Goal: Task Accomplishment & Management: Use online tool/utility

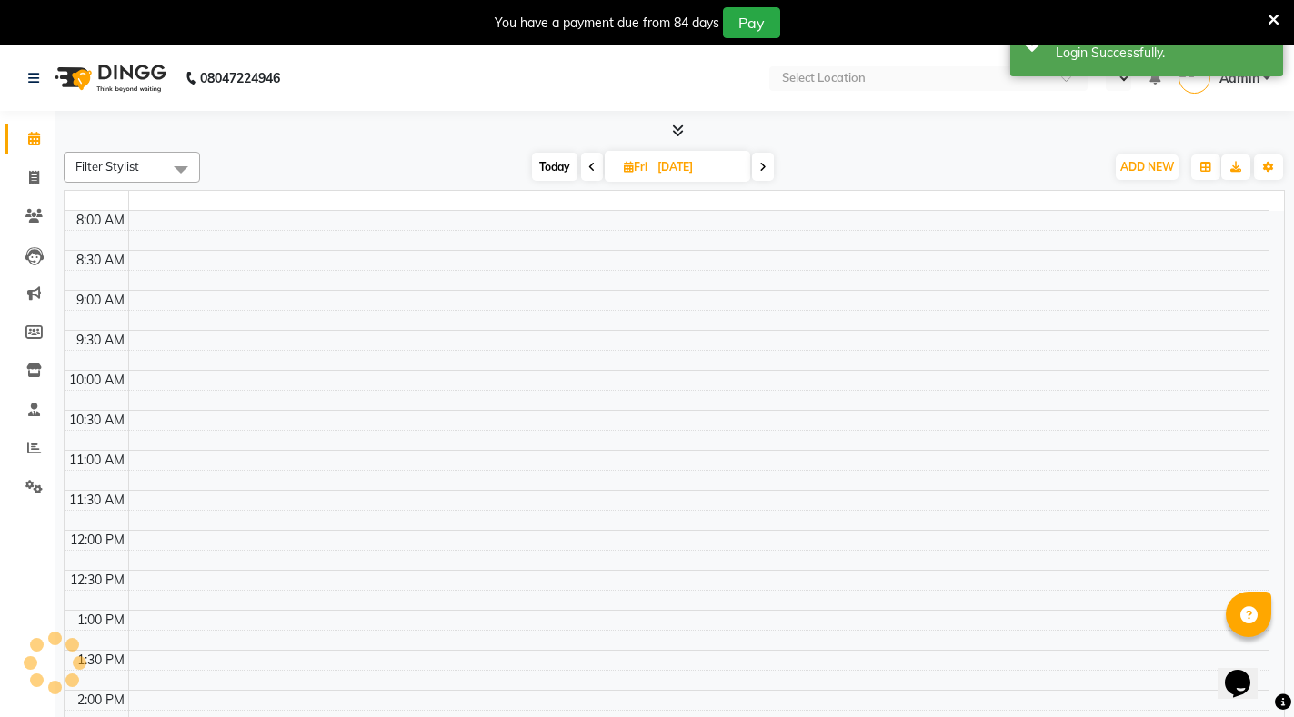
select select "en"
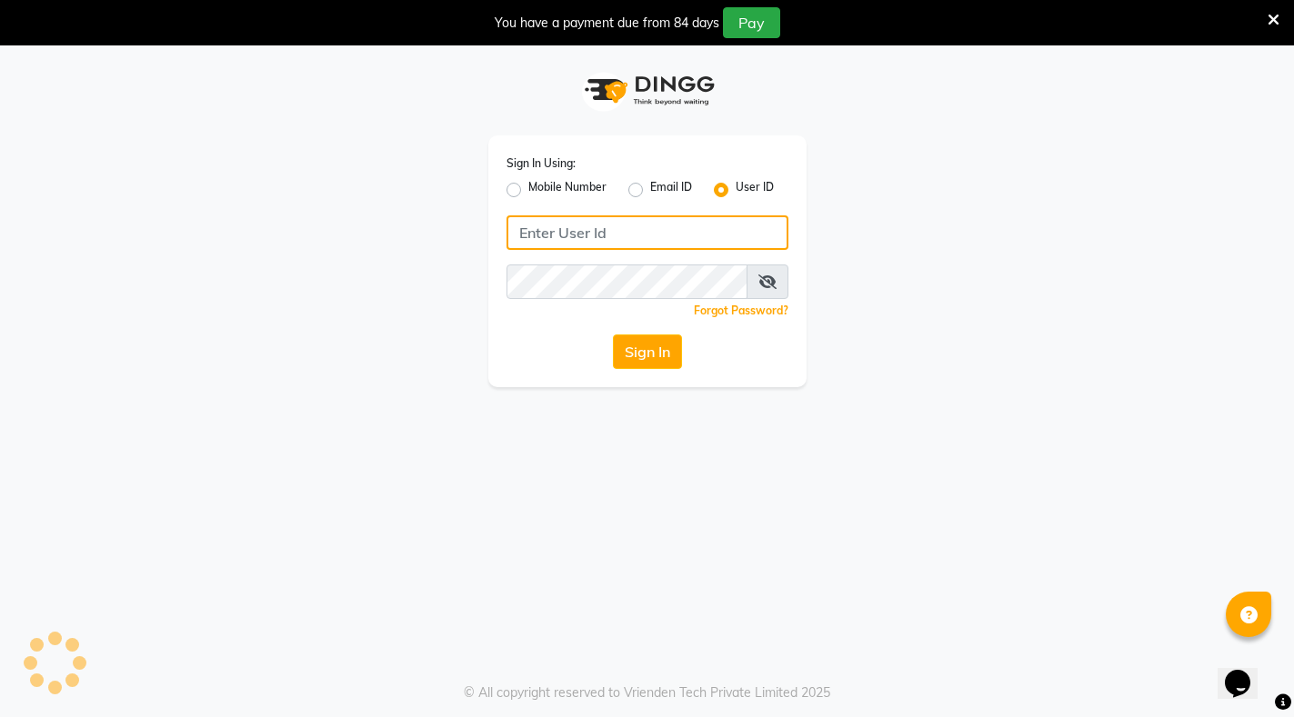
type input "glaamsalon"
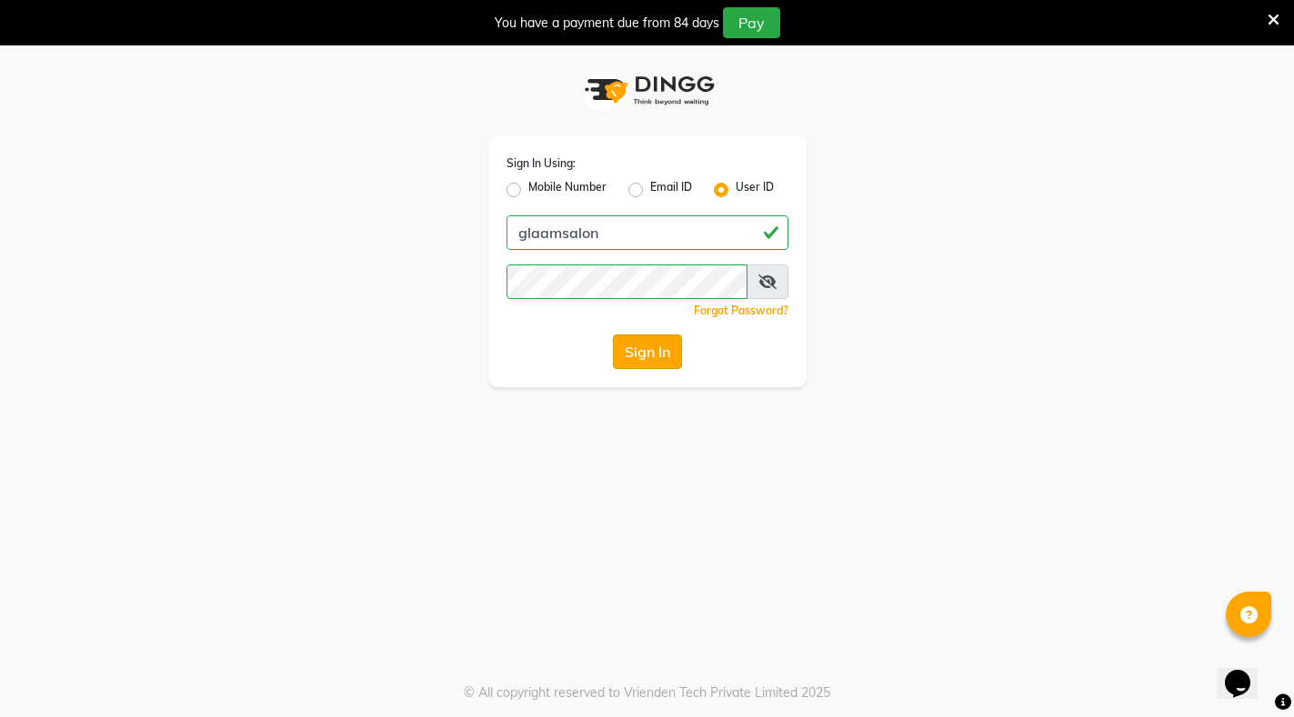
click at [641, 361] on button "Sign In" at bounding box center [647, 352] width 69 height 35
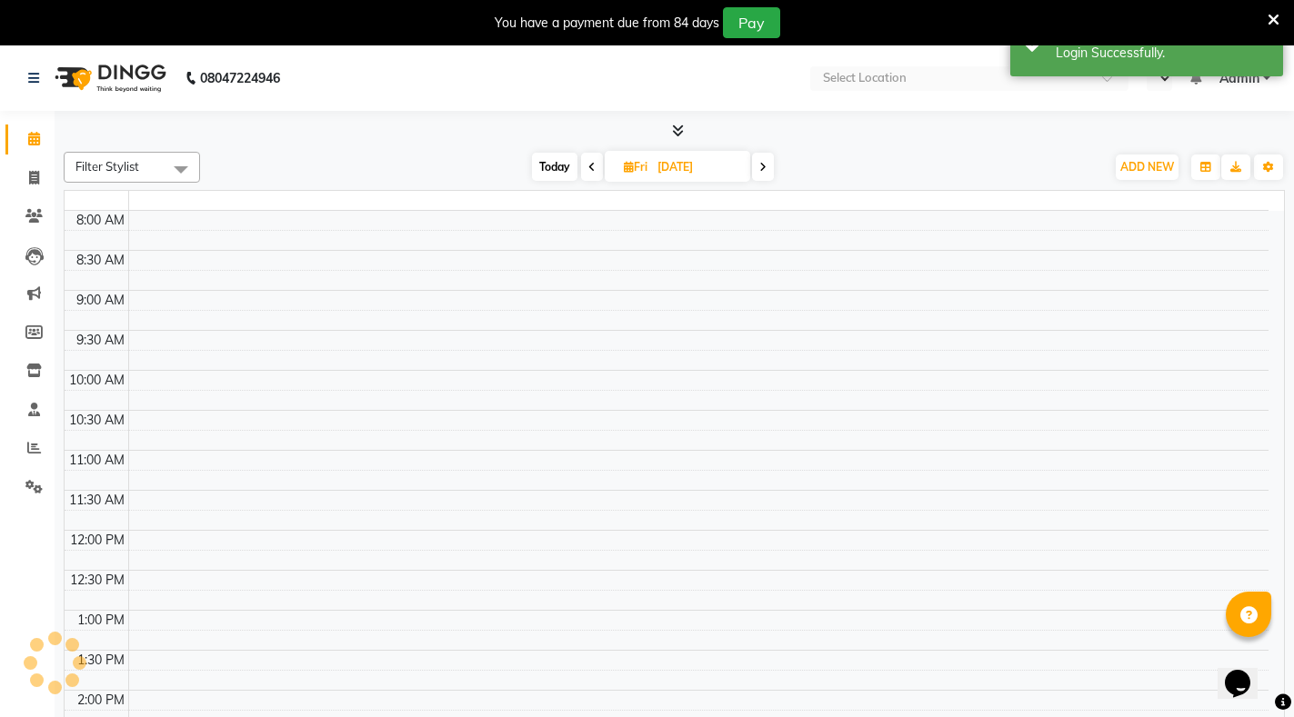
select select "en"
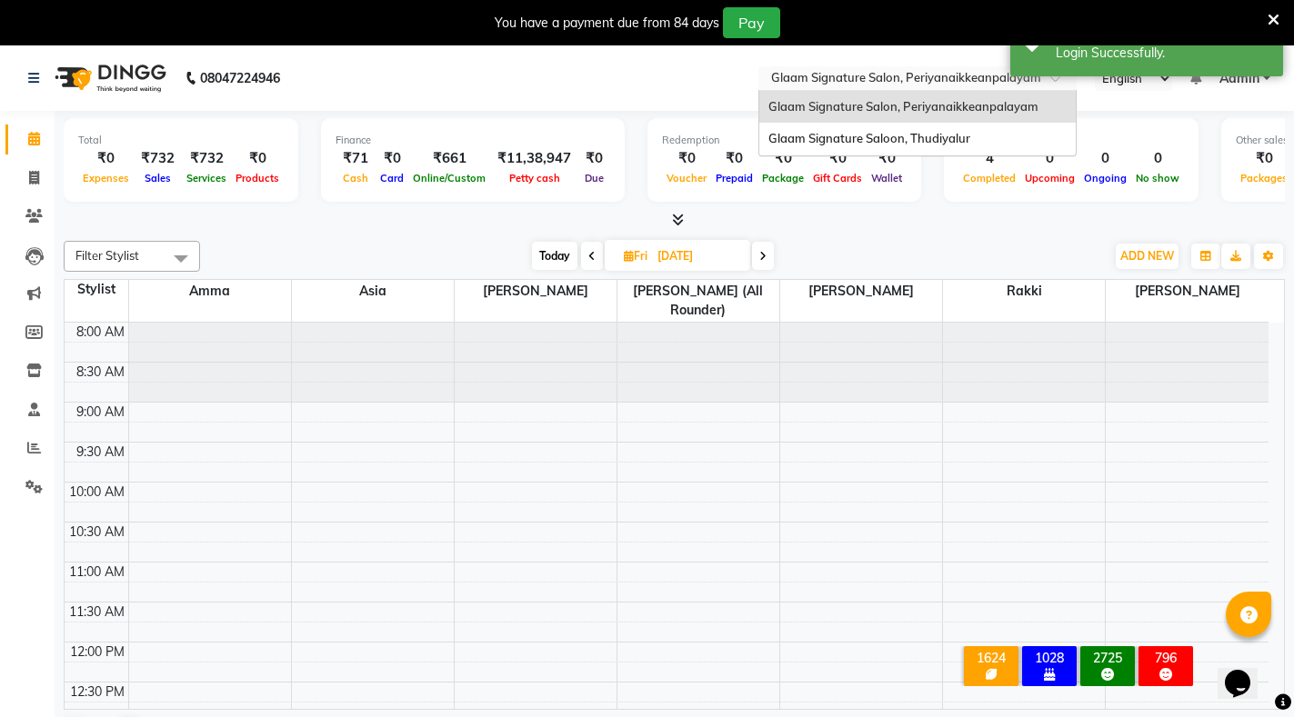
click at [940, 67] on div "Select Location × Glaam Signature Salon, Periyanaikkeanpalayam" at bounding box center [917, 78] width 318 height 25
click at [914, 129] on div "Glaam Signature Saloon, Thudiyalur" at bounding box center [917, 139] width 316 height 33
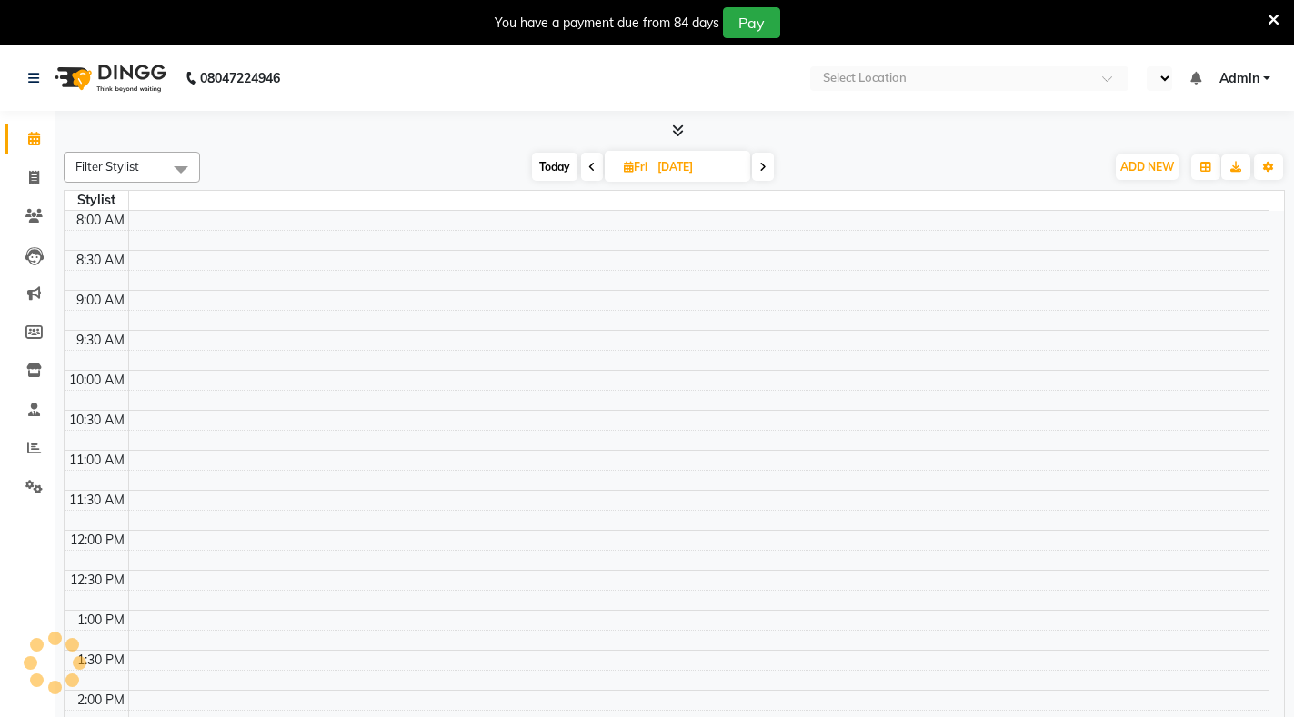
select select "en"
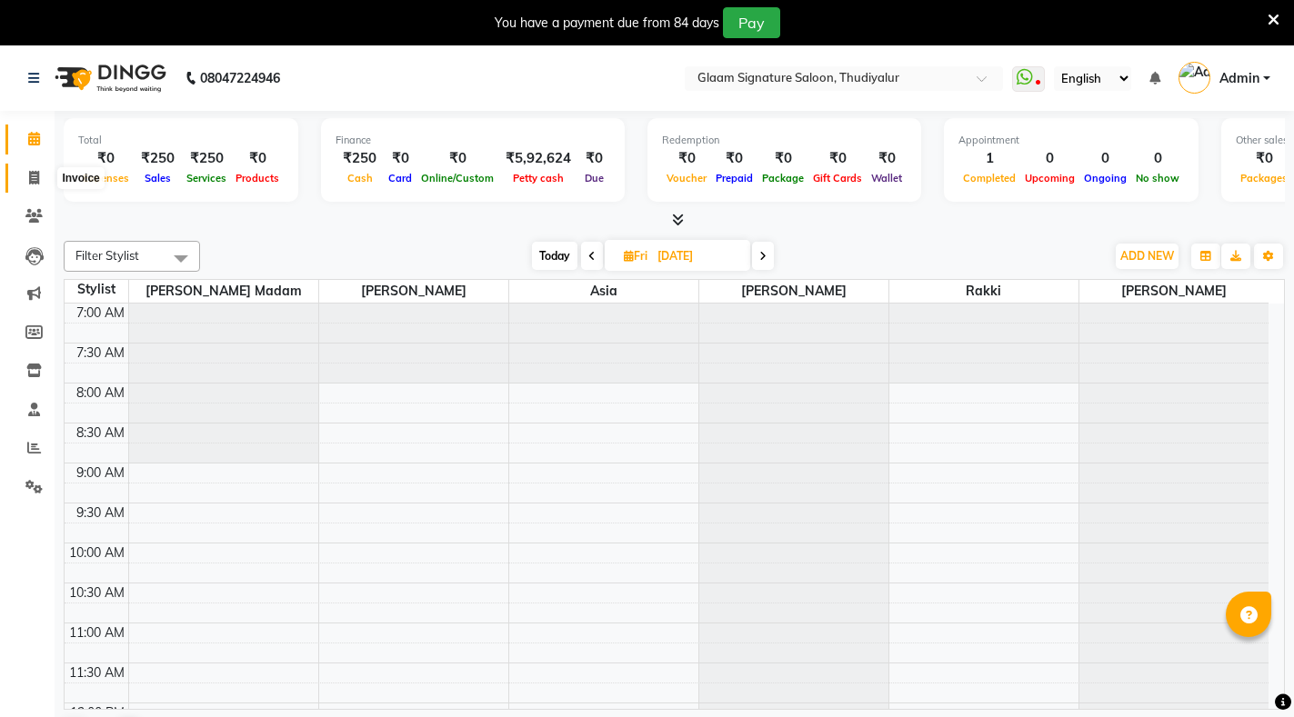
click at [35, 173] on icon at bounding box center [34, 178] width 10 height 14
select select "service"
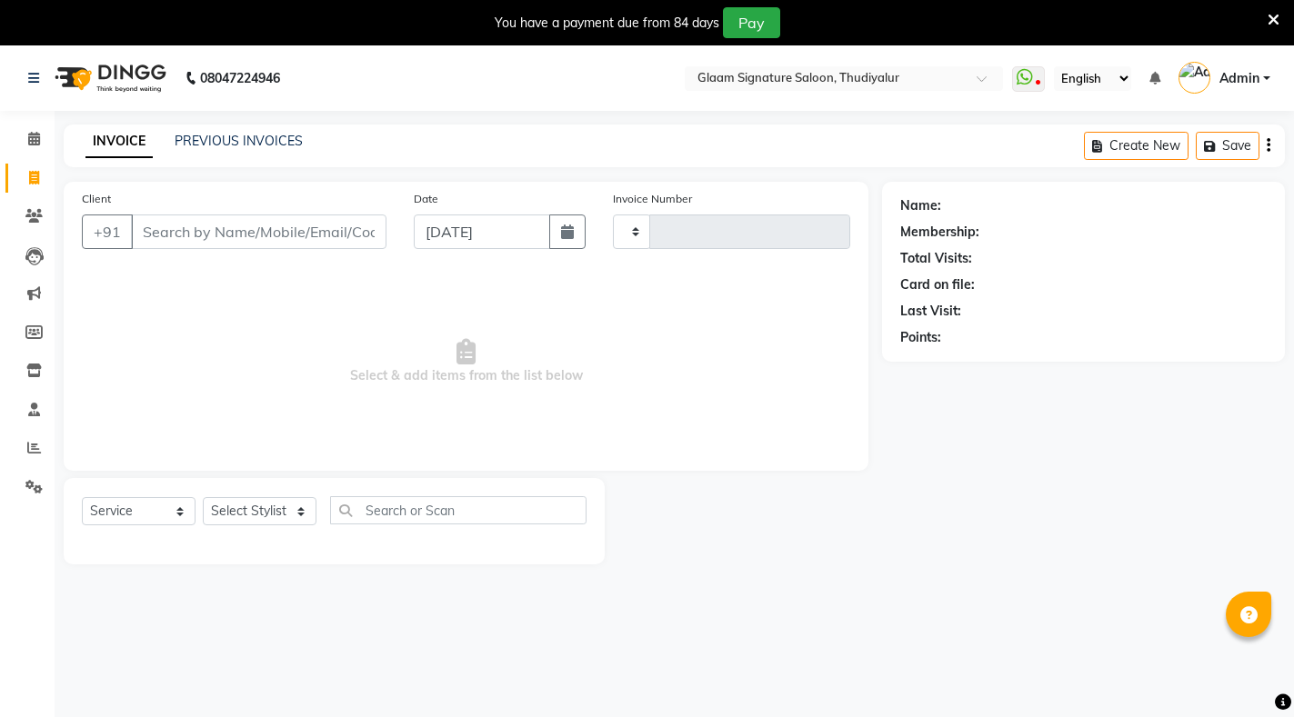
type input "0549"
select select "4439"
click at [234, 135] on link "PREVIOUS INVOICES" at bounding box center [239, 141] width 128 height 16
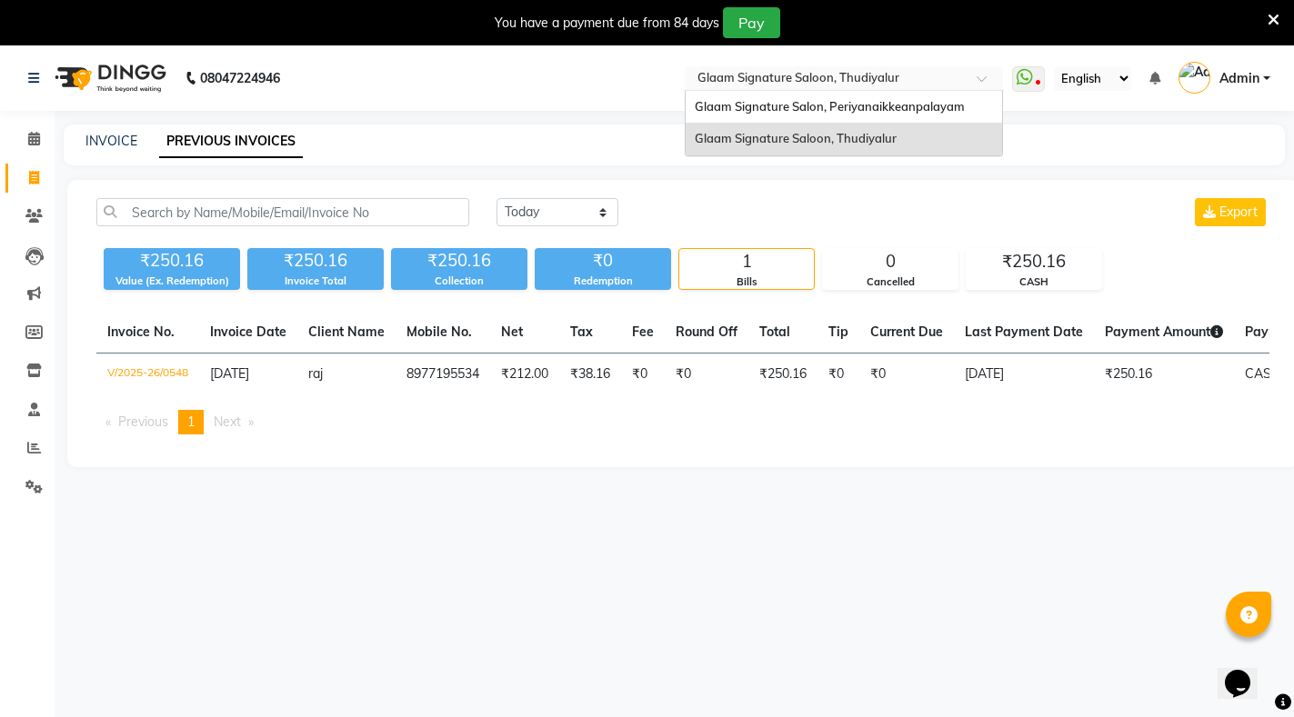
click at [764, 78] on input "text" at bounding box center [826, 80] width 264 height 18
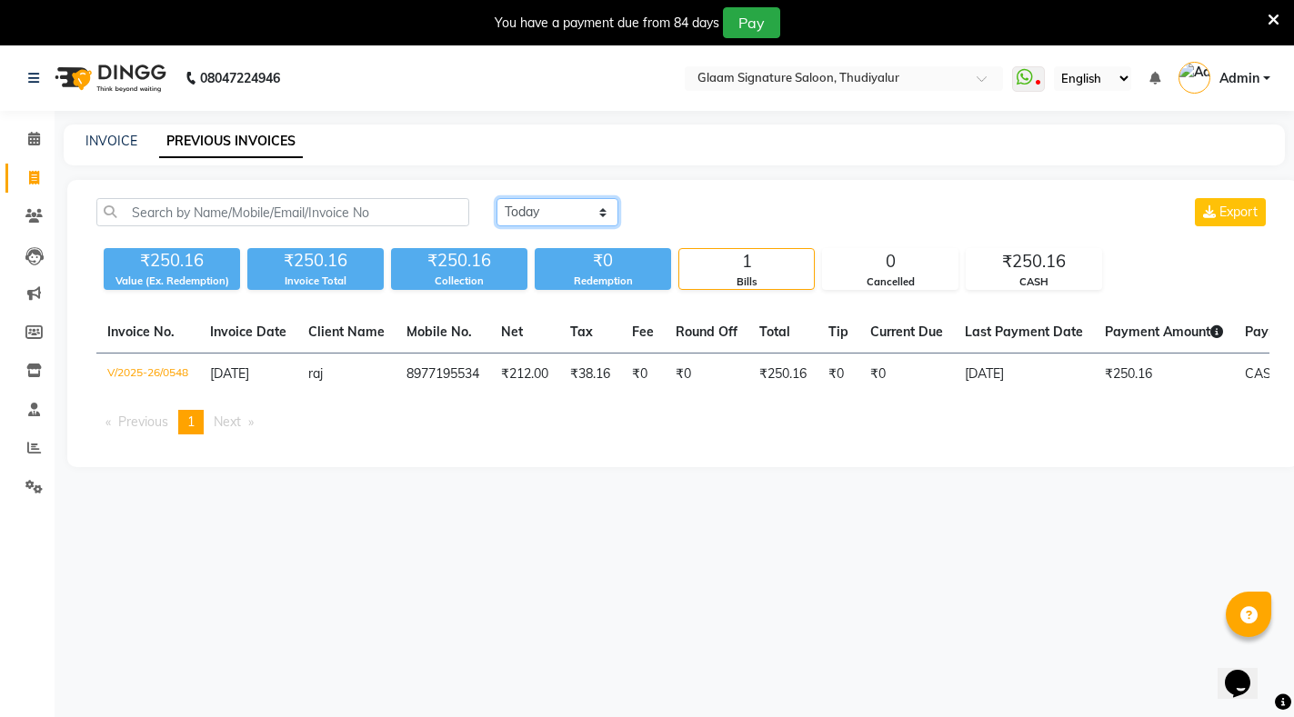
click at [565, 209] on select "[DATE] [DATE] Custom Range" at bounding box center [557, 212] width 122 height 28
select select "range"
click at [496, 198] on select "[DATE] [DATE] Custom Range" at bounding box center [557, 212] width 122 height 28
click at [697, 209] on input "[DATE]" at bounding box center [705, 212] width 127 height 25
select select "9"
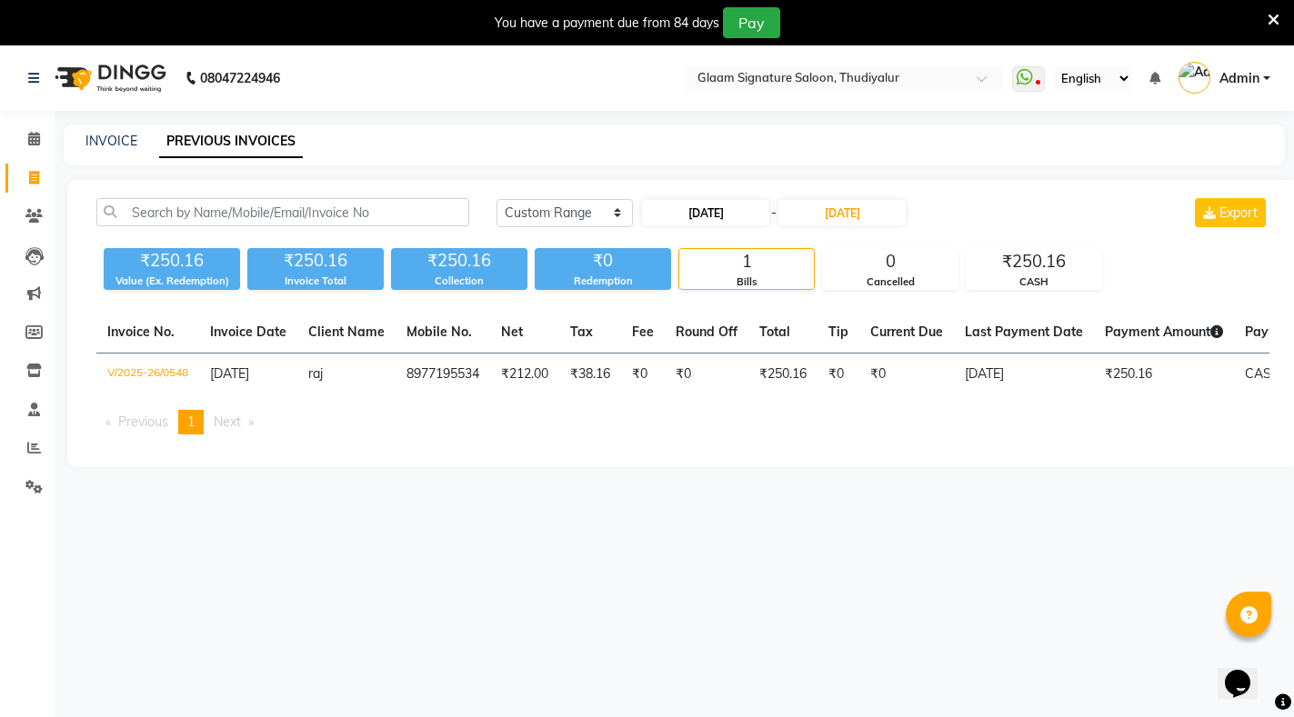
select select "2025"
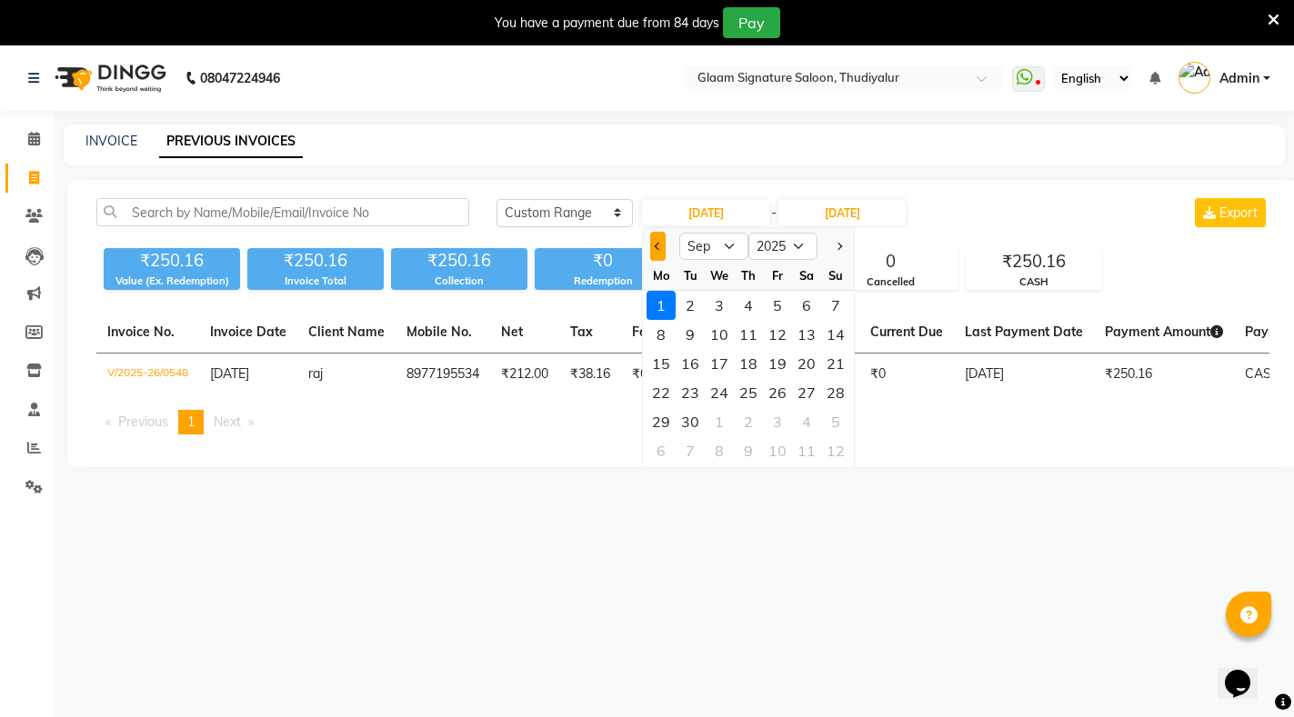
click at [654, 243] on button "Previous month" at bounding box center [657, 246] width 15 height 29
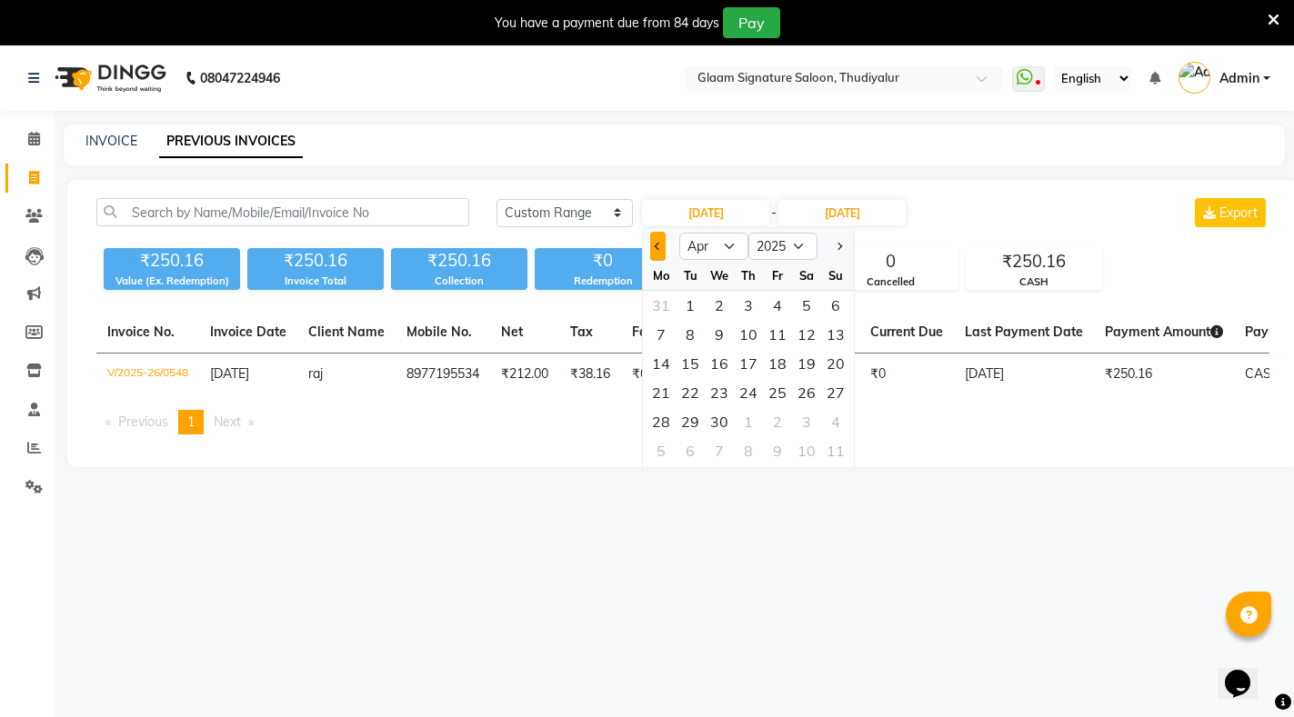
click at [654, 243] on button "Previous month" at bounding box center [657, 246] width 15 height 29
select select "12"
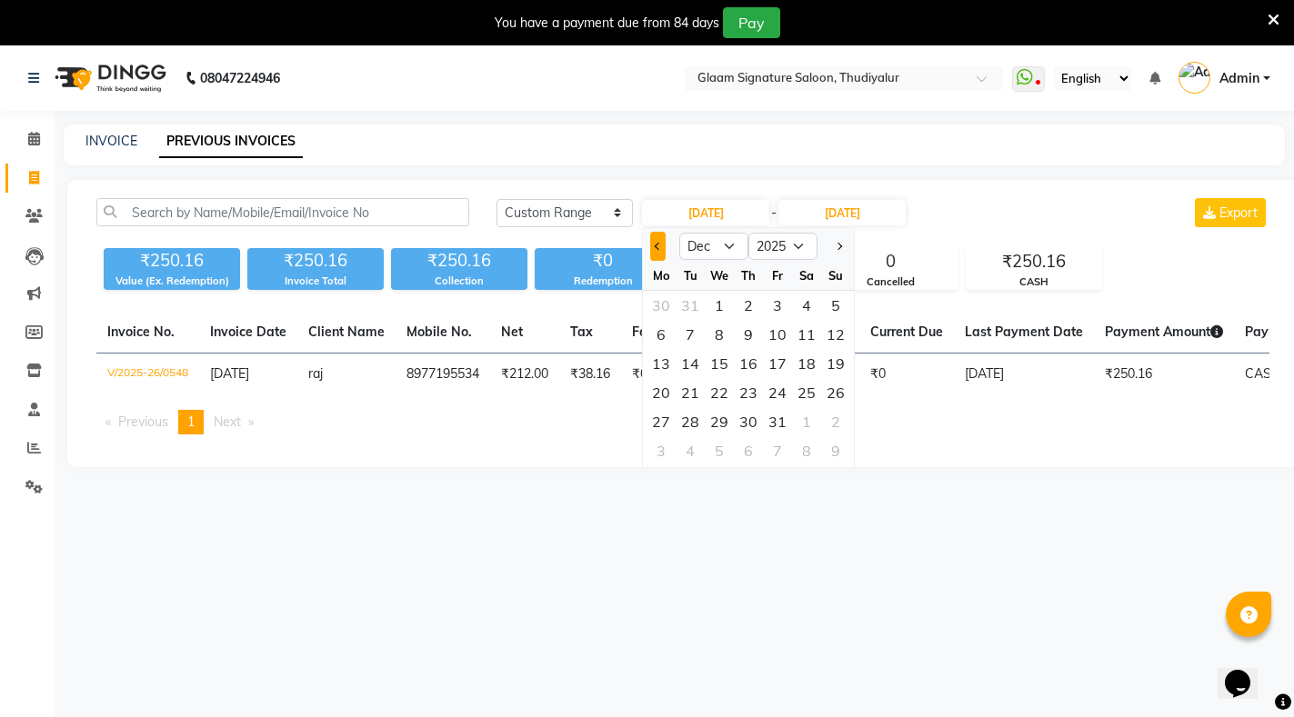
select select "2024"
click at [654, 243] on button "Previous month" at bounding box center [657, 246] width 15 height 29
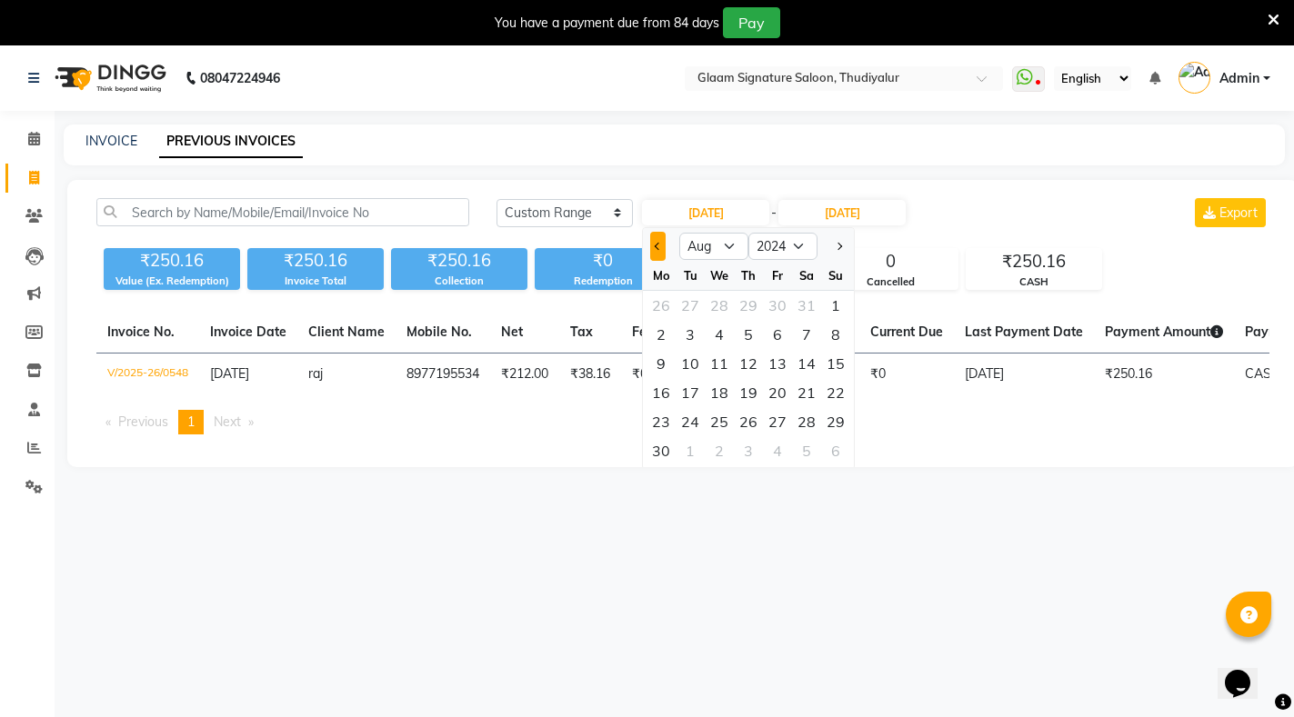
click at [654, 243] on button "Previous month" at bounding box center [657, 246] width 15 height 29
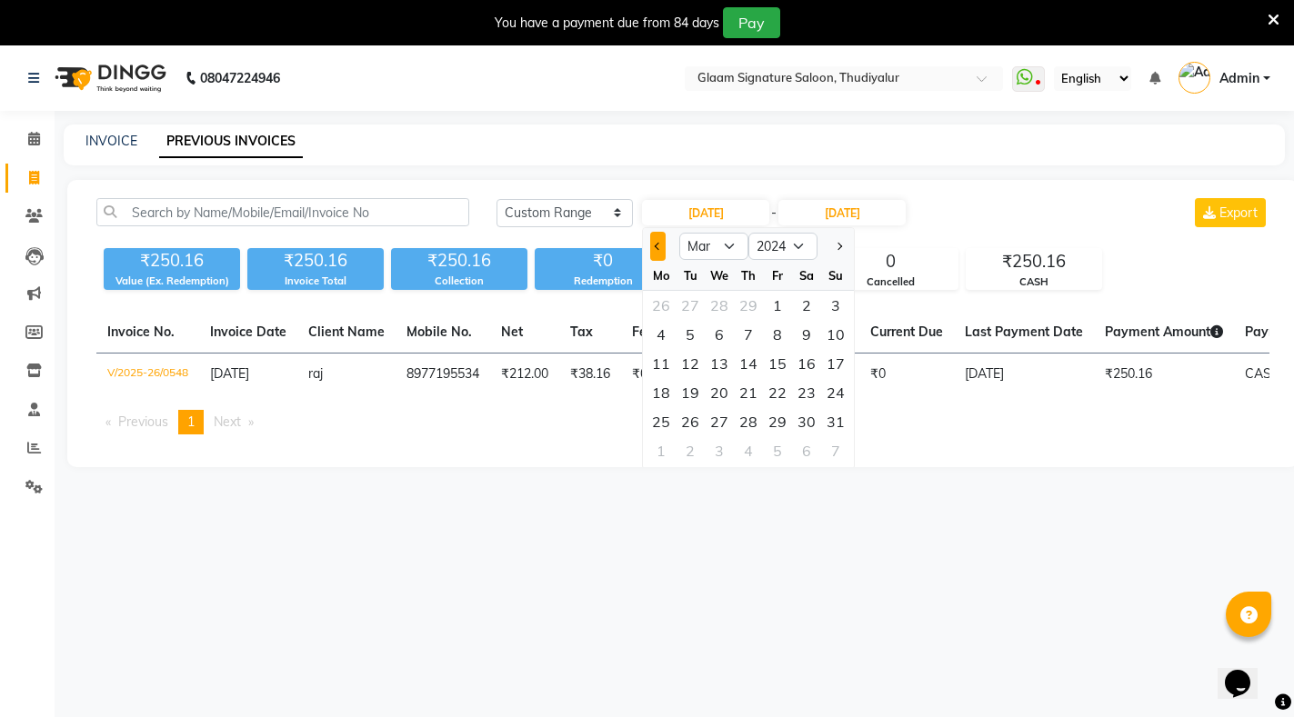
click at [654, 243] on button "Previous month" at bounding box center [657, 246] width 15 height 29
select select "12"
select select "2023"
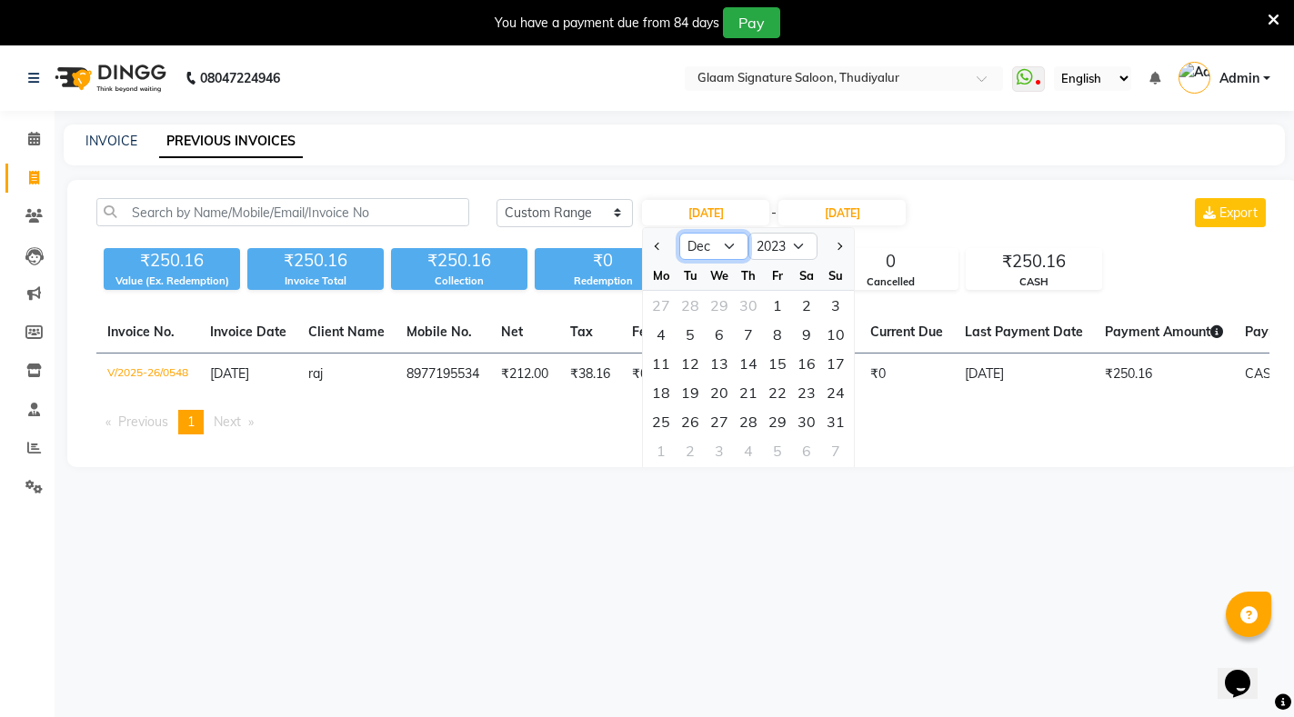
click at [729, 241] on select "Jan Feb Mar Apr May Jun [DATE] Aug Sep Oct Nov Dec" at bounding box center [713, 246] width 69 height 27
select select "1"
click at [679, 233] on select "Jan Feb Mar Apr May Jun [DATE] Aug Sep Oct Nov Dec" at bounding box center [713, 246] width 69 height 27
click at [787, 238] on select "2013 2014 2015 2016 2017 2018 2019 2020 2021 2022 2023 2024 2025 2026 2027 2028…" at bounding box center [782, 246] width 69 height 27
select select "2024"
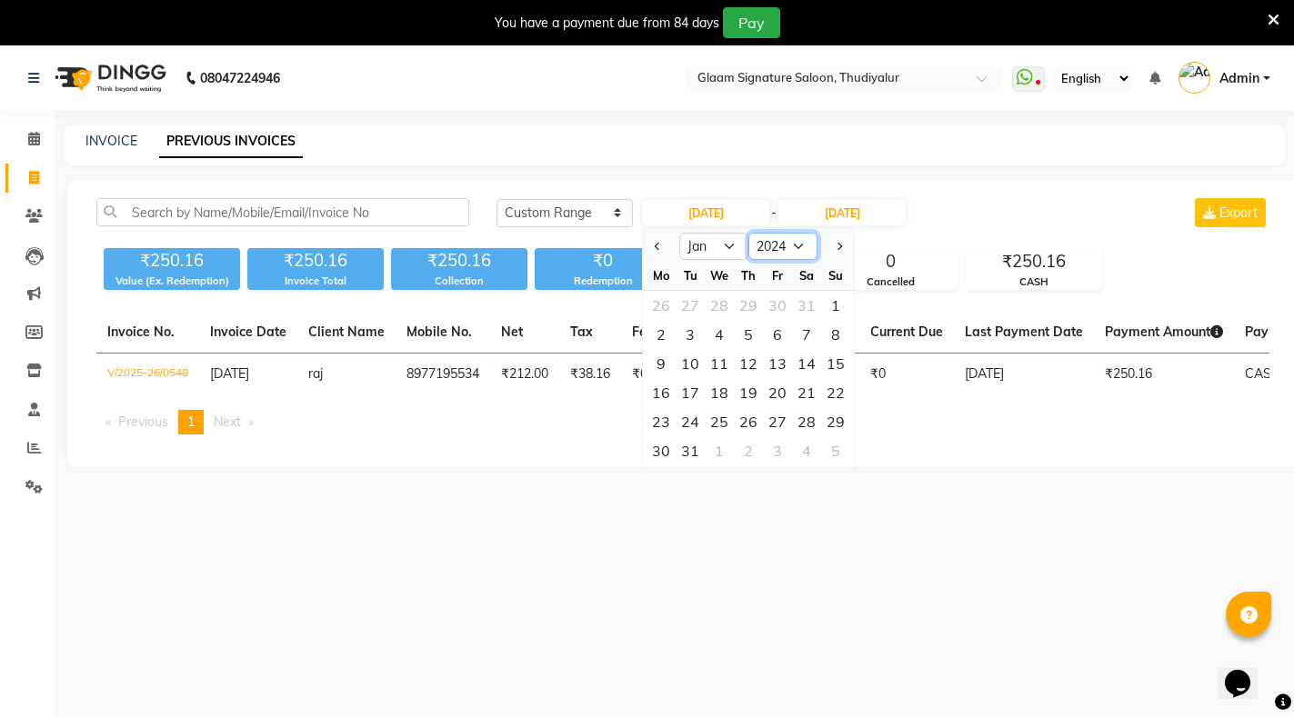
click at [748, 233] on select "2013 2014 2015 2016 2017 2018 2019 2020 2021 2022 2023 2024 2025 2026 2027 2028…" at bounding box center [782, 246] width 69 height 27
click at [652, 306] on div "1" at bounding box center [660, 305] width 29 height 29
type input "[DATE]"
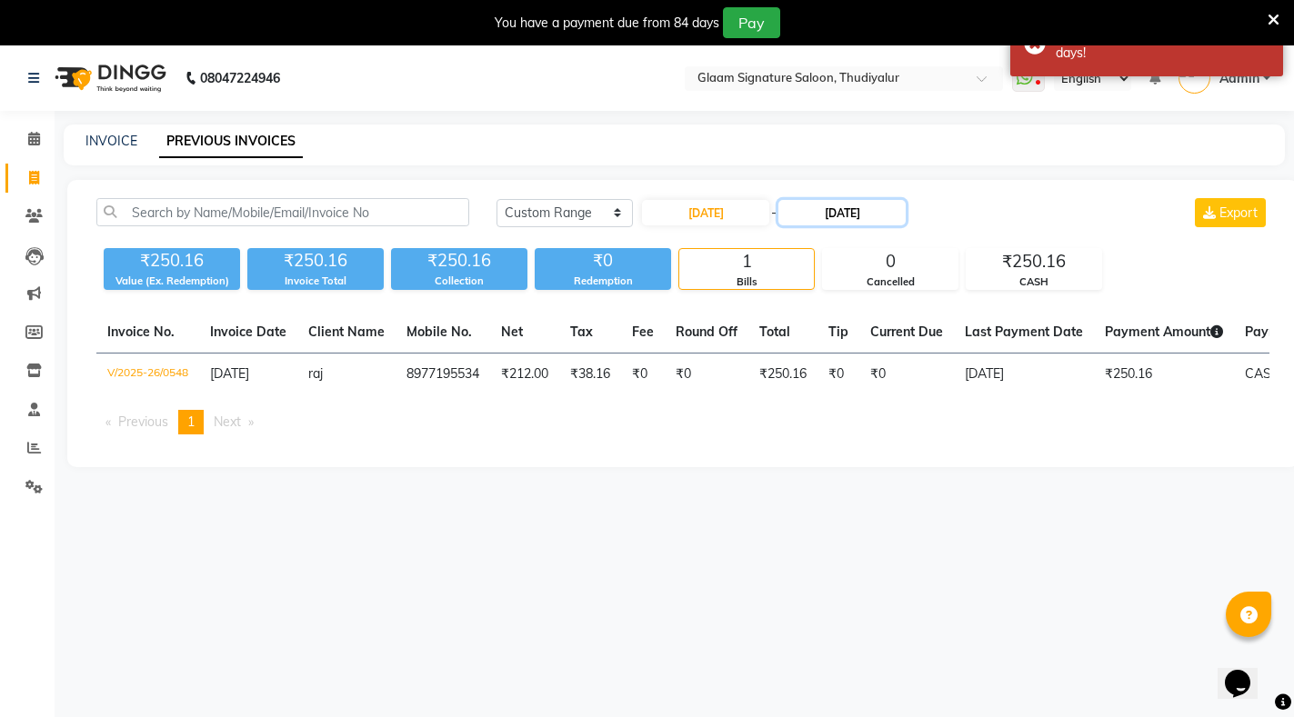
click at [870, 218] on input "[DATE]" at bounding box center [841, 212] width 127 height 25
select select "9"
select select "2025"
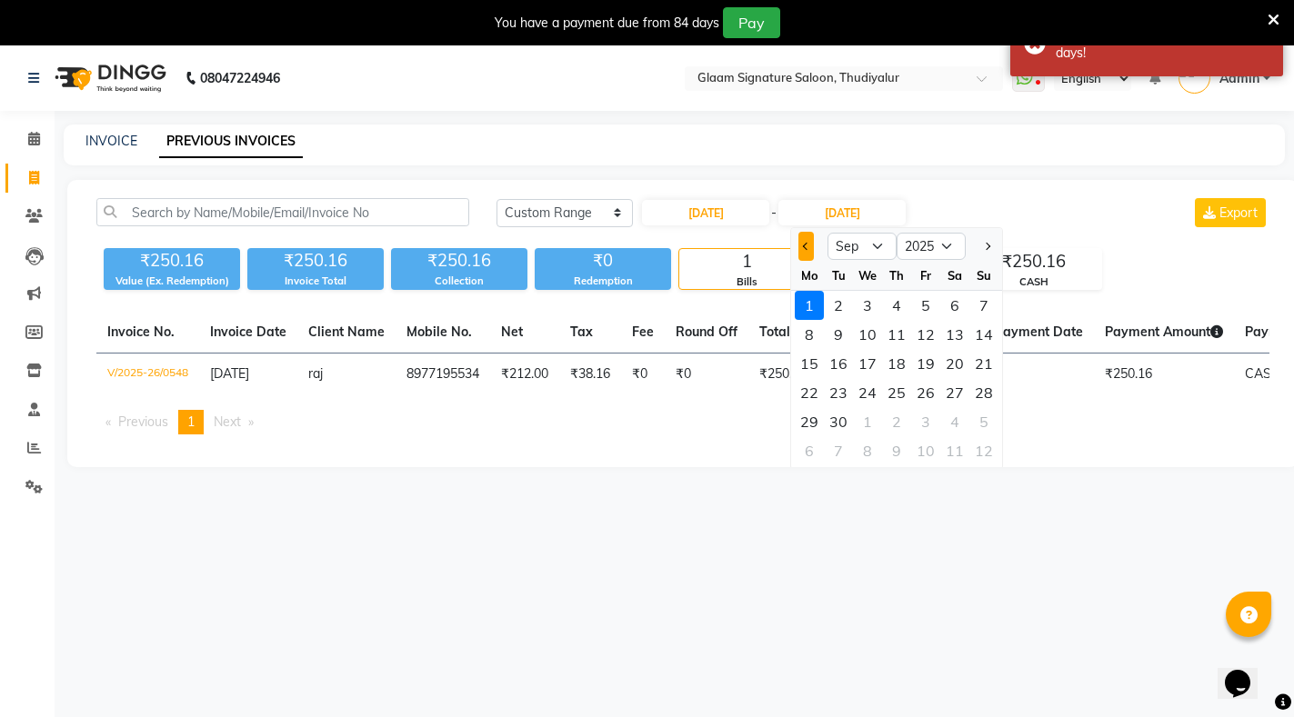
click at [803, 242] on button "Previous month" at bounding box center [805, 246] width 15 height 29
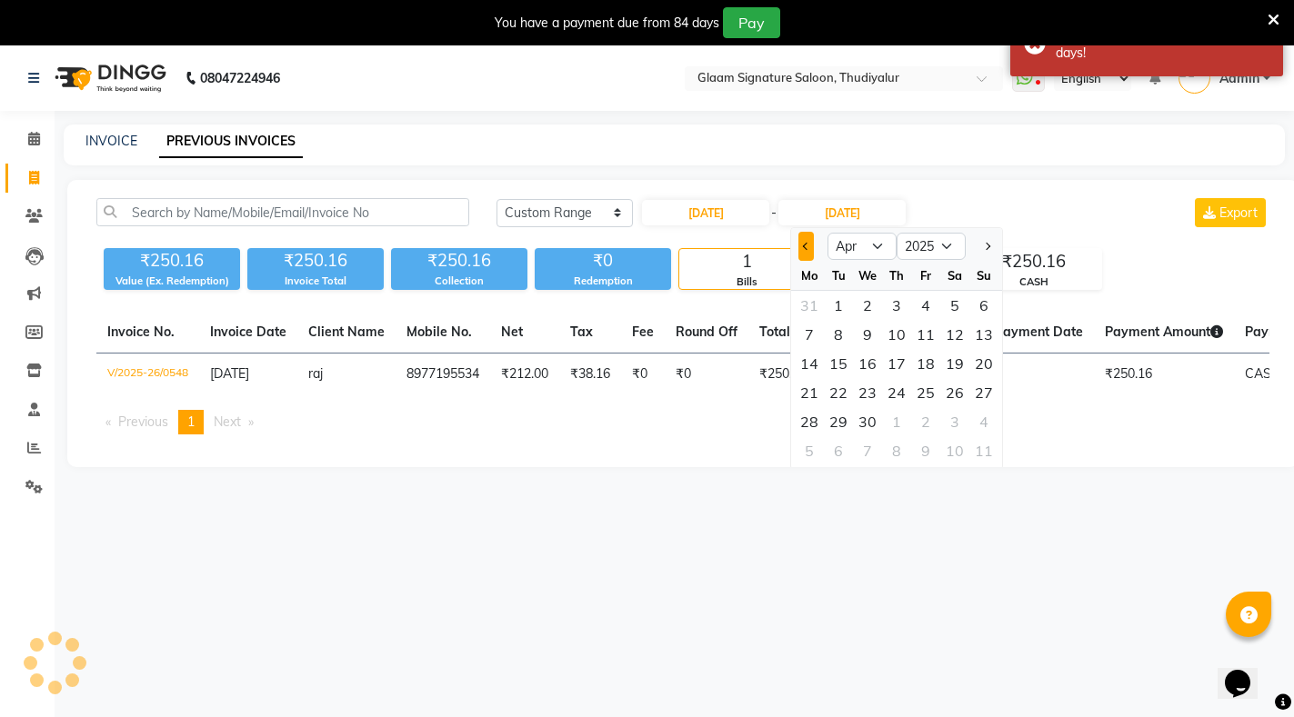
click at [803, 242] on button "Previous month" at bounding box center [805, 246] width 15 height 29
click at [864, 244] on select "Jan Feb Mar Apr May Jun [DATE] Aug Sep Oct Nov Dec" at bounding box center [861, 246] width 69 height 27
select select "1"
click at [827, 233] on select "Jan Feb Mar Apr May Jun [DATE] Aug Sep Oct Nov Dec" at bounding box center [861, 246] width 69 height 27
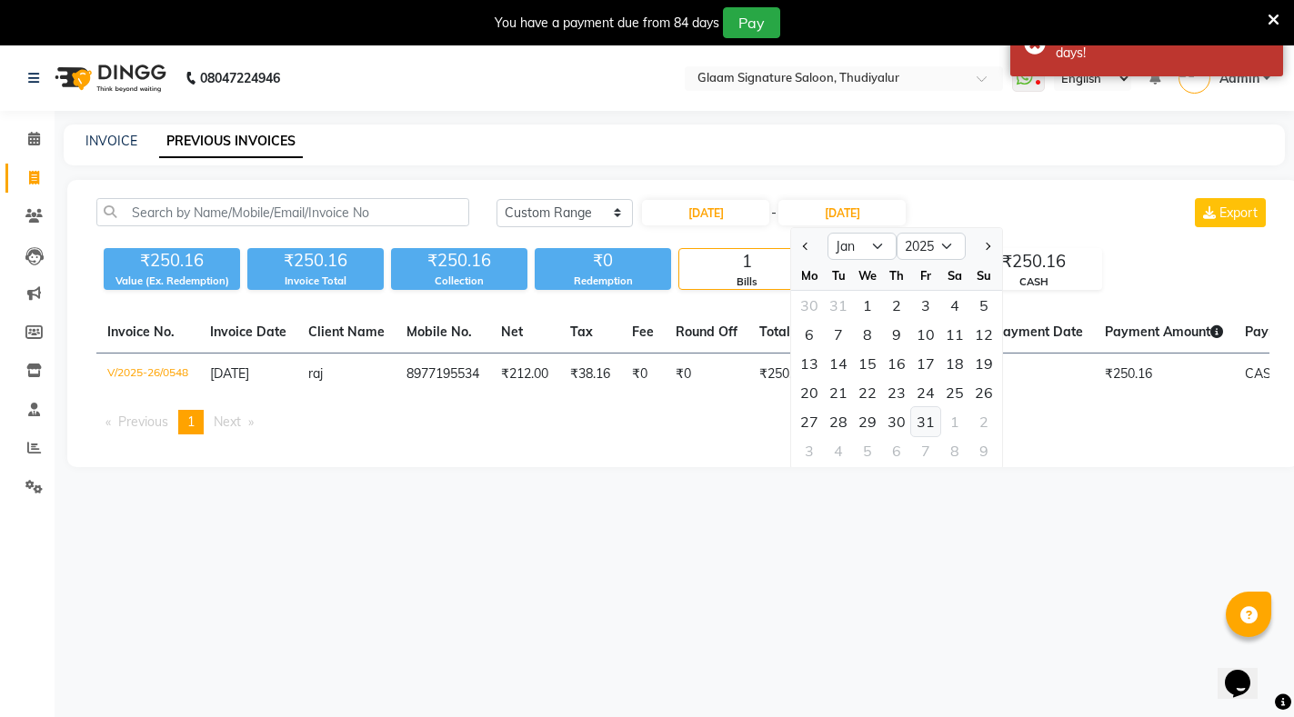
click at [921, 419] on div "31" at bounding box center [925, 421] width 29 height 29
type input "[DATE]"
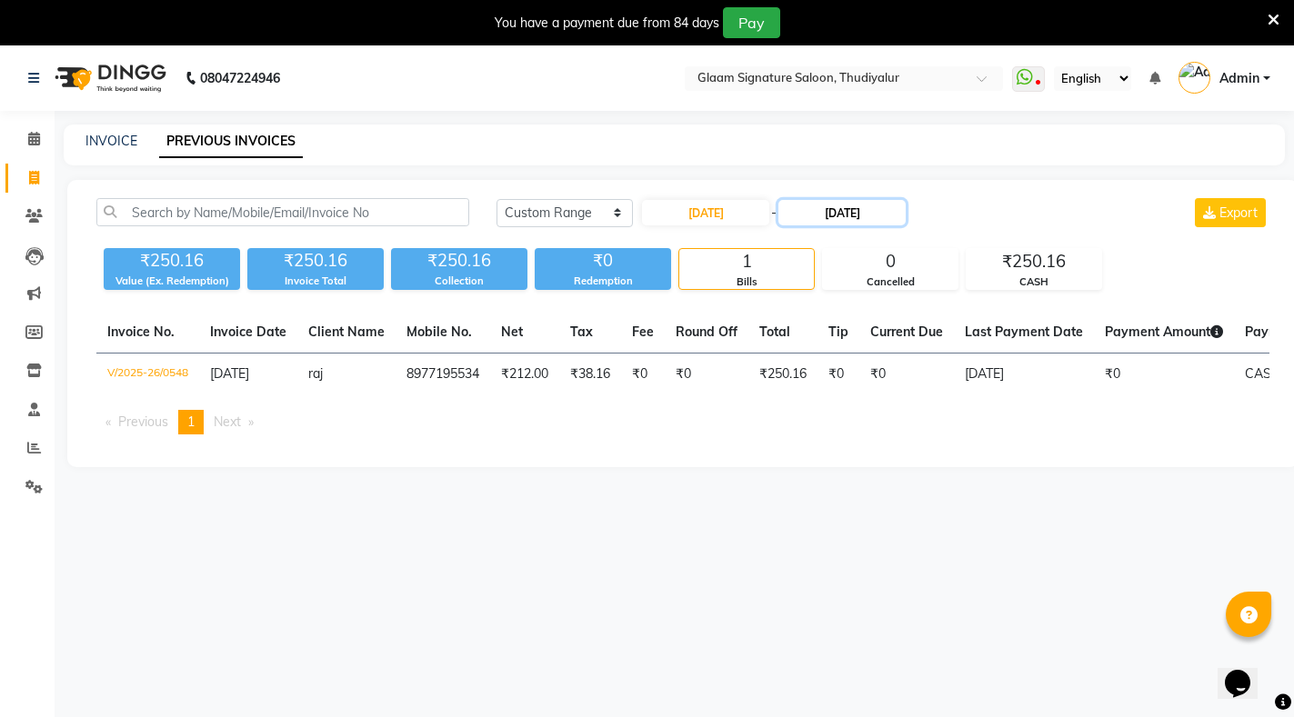
click at [877, 205] on input "[DATE]" at bounding box center [841, 212] width 127 height 25
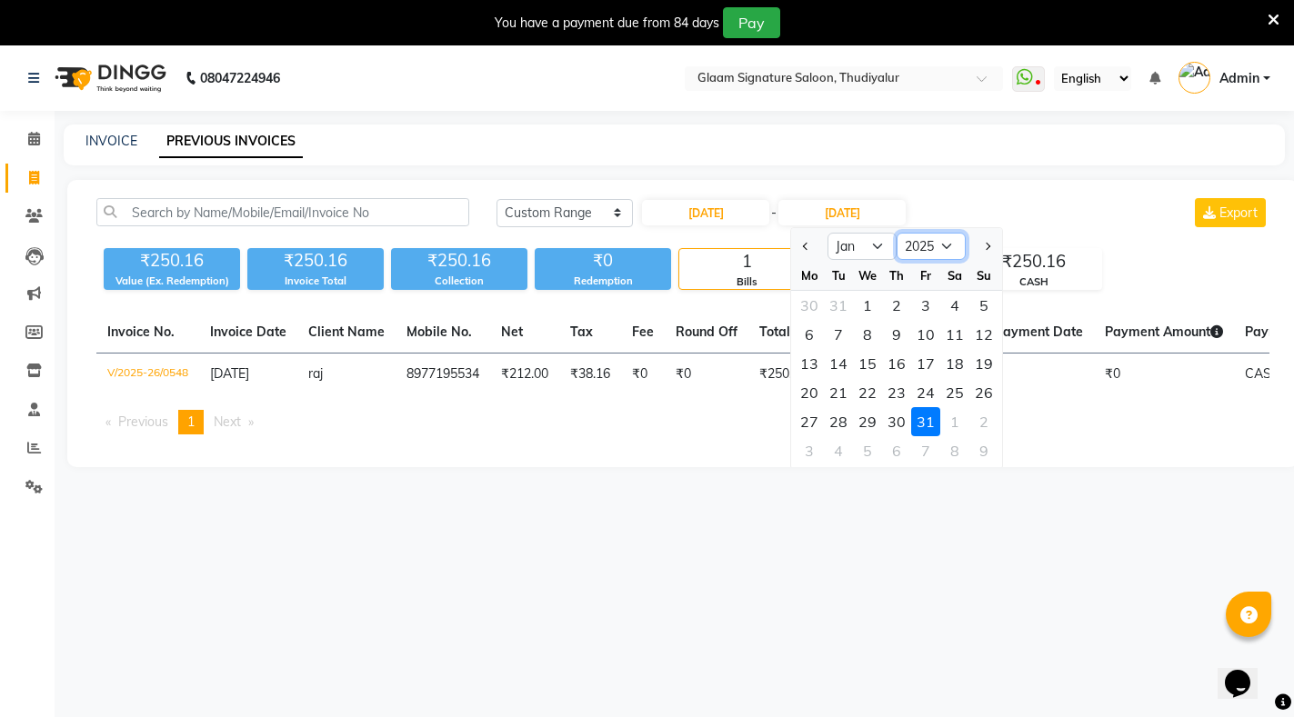
click at [918, 245] on select "2024 2025 2026 2027 2028 2029 2030 2031 2032 2033 2034 2035" at bounding box center [931, 246] width 69 height 27
select select "2024"
click at [897, 233] on select "2024 2025 2026 2027 2028 2029 2030 2031 2032 2033 2034 2035" at bounding box center [931, 246] width 69 height 27
click at [873, 415] on div "31" at bounding box center [867, 421] width 29 height 29
type input "[DATE]"
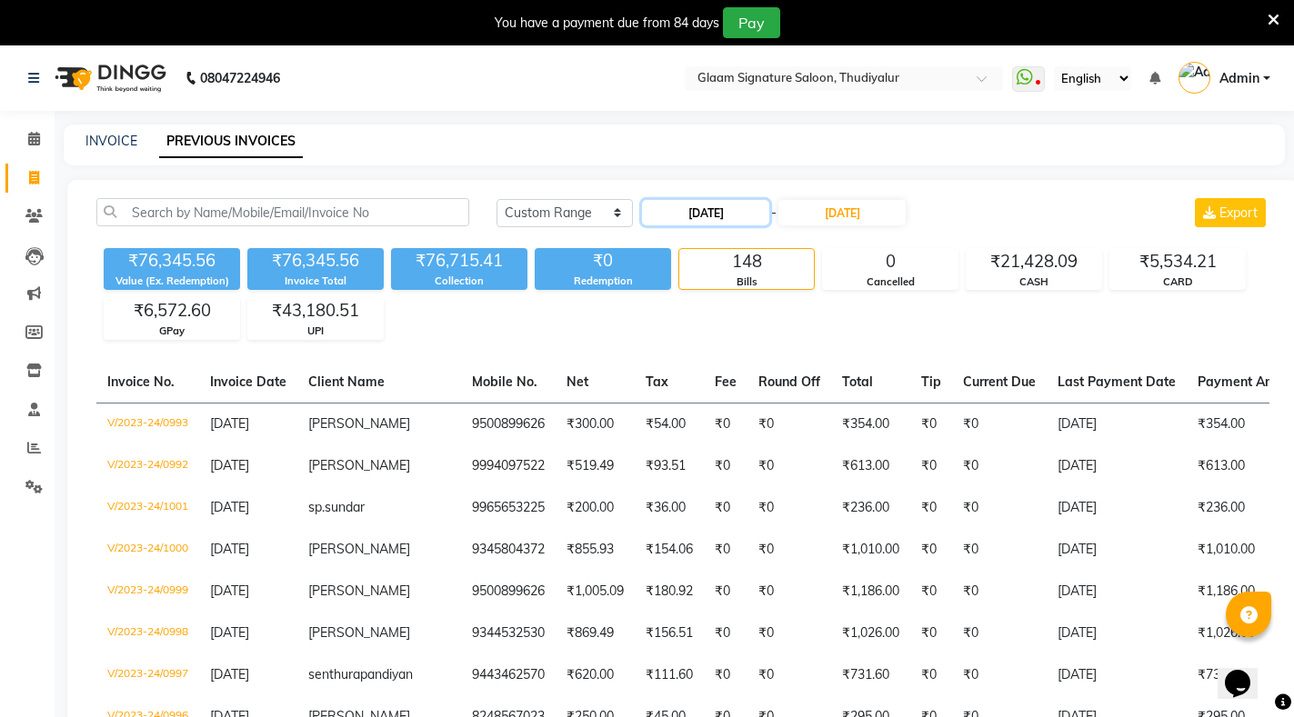
click at [714, 210] on input "[DATE]" at bounding box center [705, 212] width 127 height 25
select select "2024"
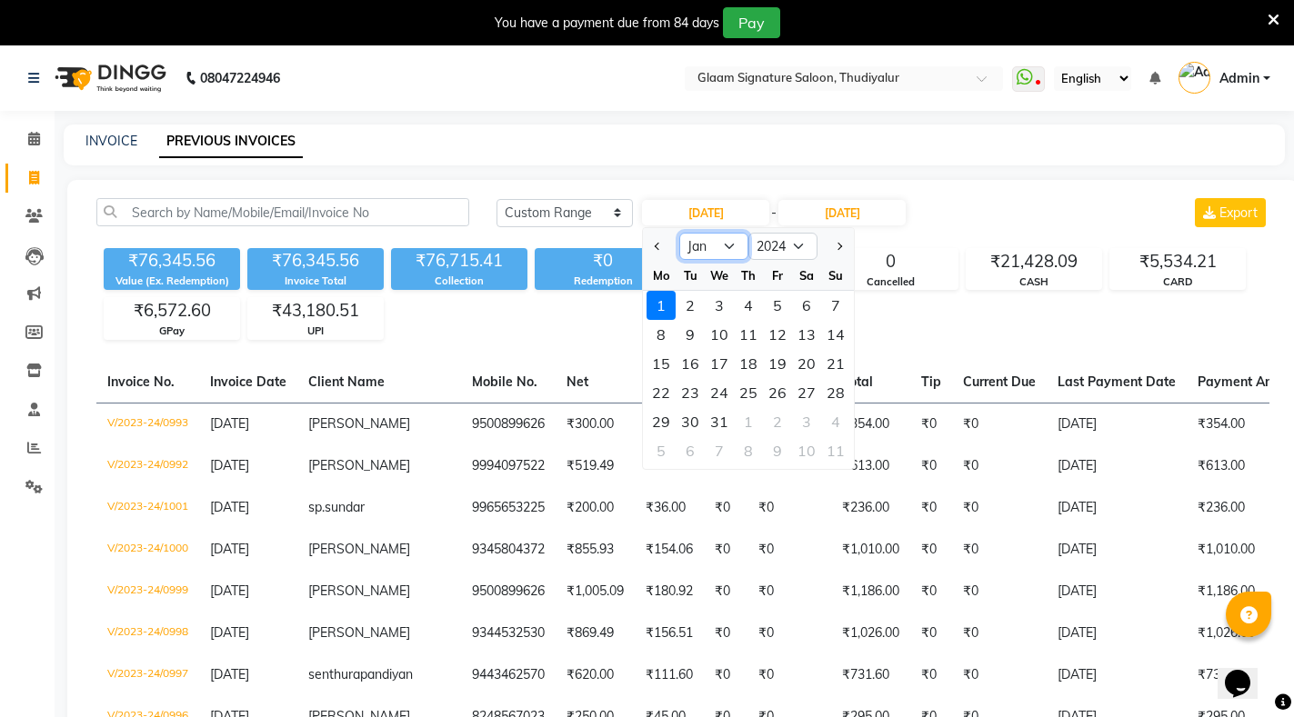
click at [723, 241] on select "Jan Feb Mar Apr May Jun [DATE] Aug Sep Oct Nov Dec" at bounding box center [713, 246] width 69 height 27
select select "2"
click at [679, 233] on select "Jan Feb Mar Apr May Jun [DATE] Aug Sep Oct Nov Dec" at bounding box center [713, 246] width 69 height 27
click at [843, 208] on input "[DATE]" at bounding box center [841, 212] width 127 height 25
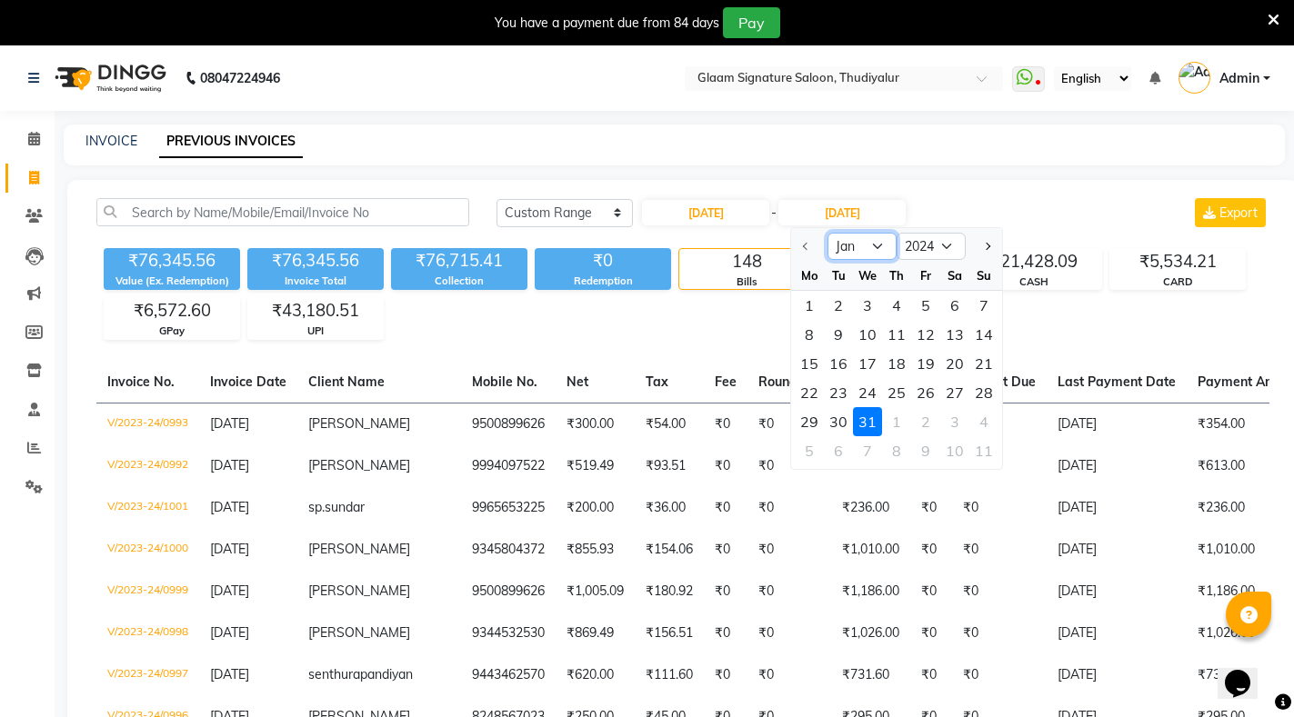
click at [867, 247] on select "Jan Feb Mar Apr May Jun [DATE] Aug Sep Oct Nov Dec" at bounding box center [861, 246] width 69 height 27
select select "2"
click at [827, 233] on select "Jan Feb Mar Apr May Jun [DATE] Aug Sep Oct Nov Dec" at bounding box center [861, 246] width 69 height 27
click at [906, 429] on div "29" at bounding box center [896, 421] width 29 height 29
type input "[DATE]"
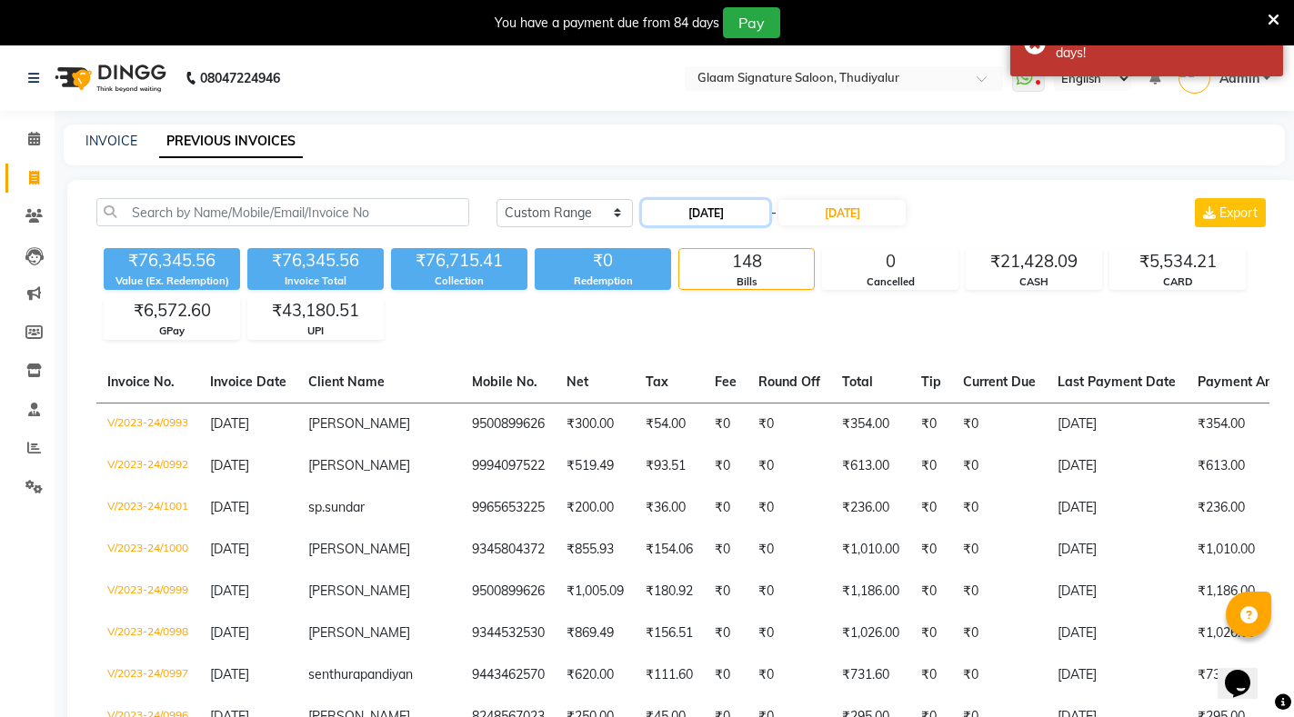
click at [721, 213] on input "[DATE]" at bounding box center [705, 212] width 127 height 25
select select "2024"
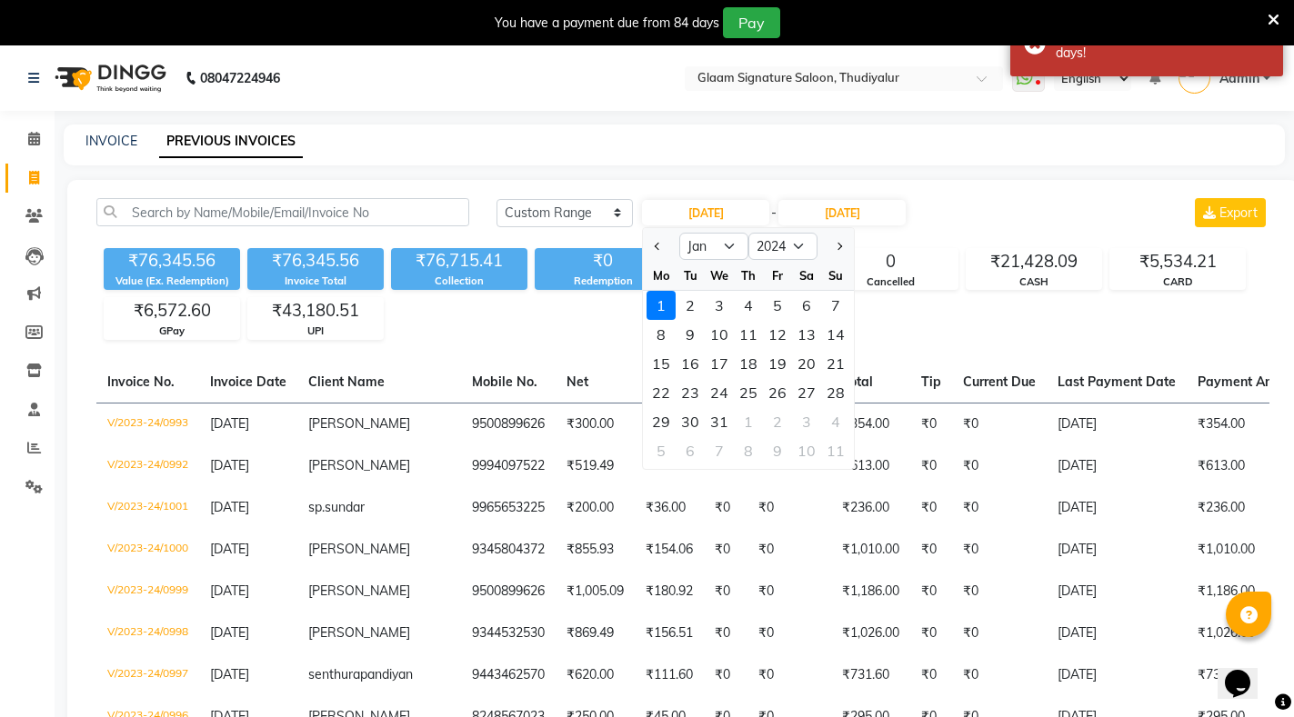
click at [658, 301] on div "1" at bounding box center [660, 305] width 29 height 29
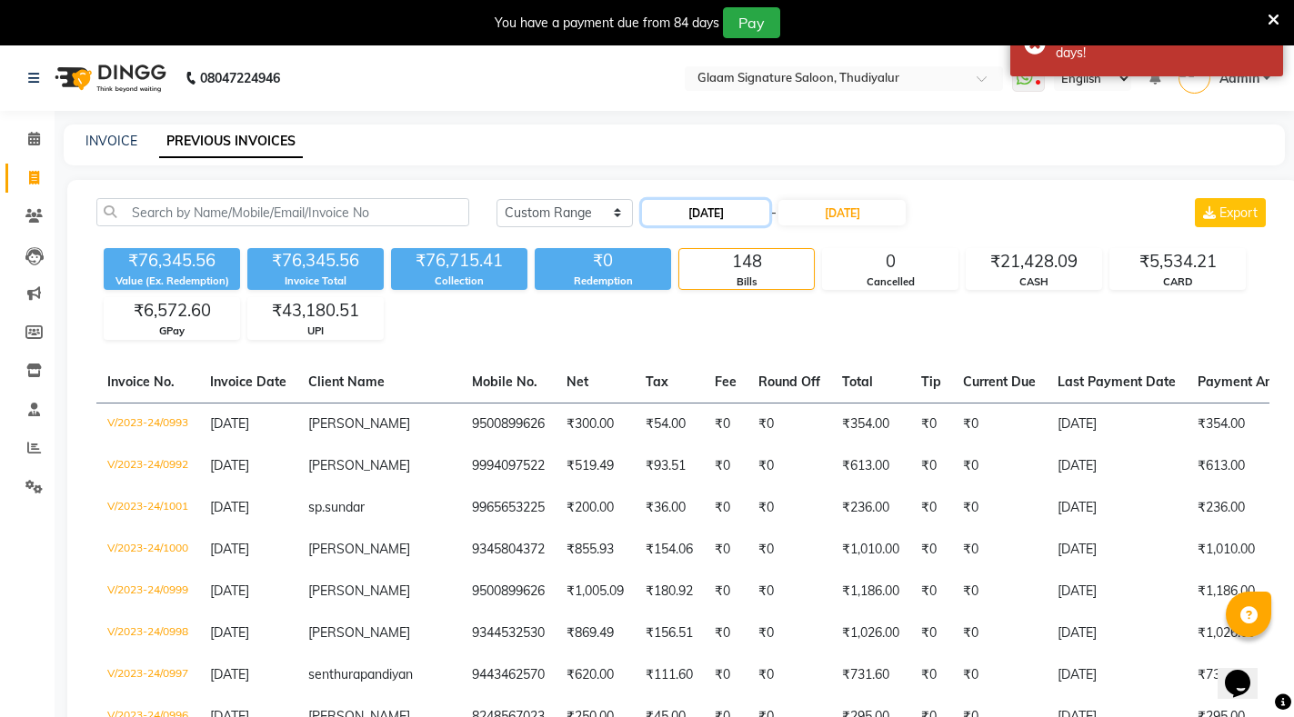
click at [716, 209] on input "[DATE]" at bounding box center [705, 212] width 127 height 25
select select "2024"
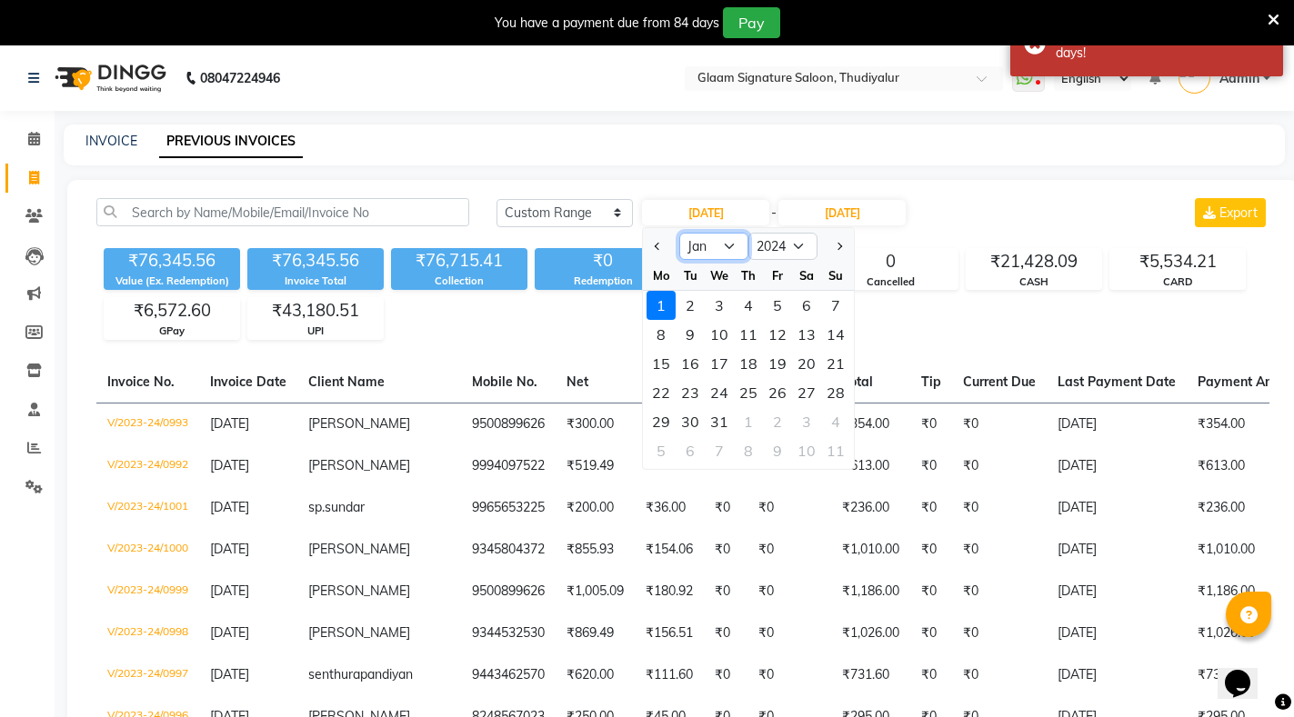
click at [710, 247] on select "Jan Feb Mar Apr May Jun [DATE] Aug Sep Oct Nov Dec" at bounding box center [713, 246] width 69 height 27
select select "2"
click at [679, 233] on select "Jan Feb Mar Apr May Jun [DATE] Aug Sep Oct Nov Dec" at bounding box center [713, 246] width 69 height 27
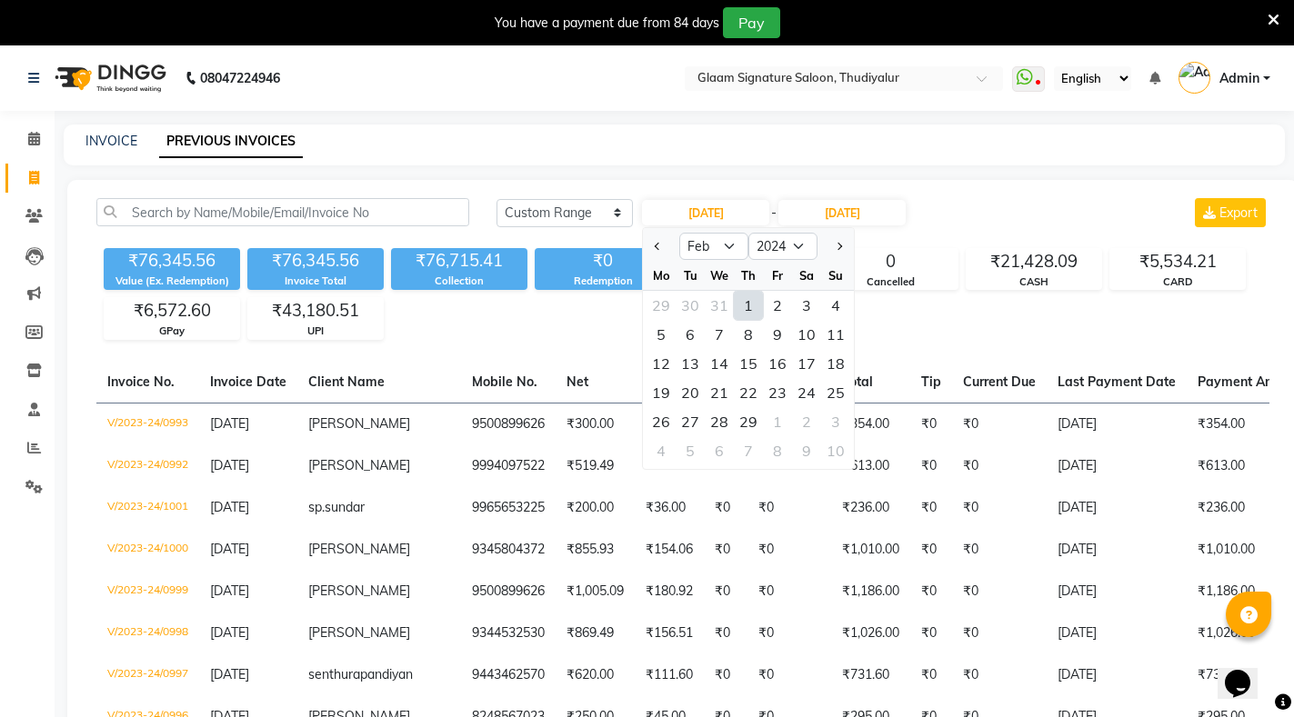
click at [748, 306] on div "1" at bounding box center [748, 305] width 29 height 29
type input "[DATE]"
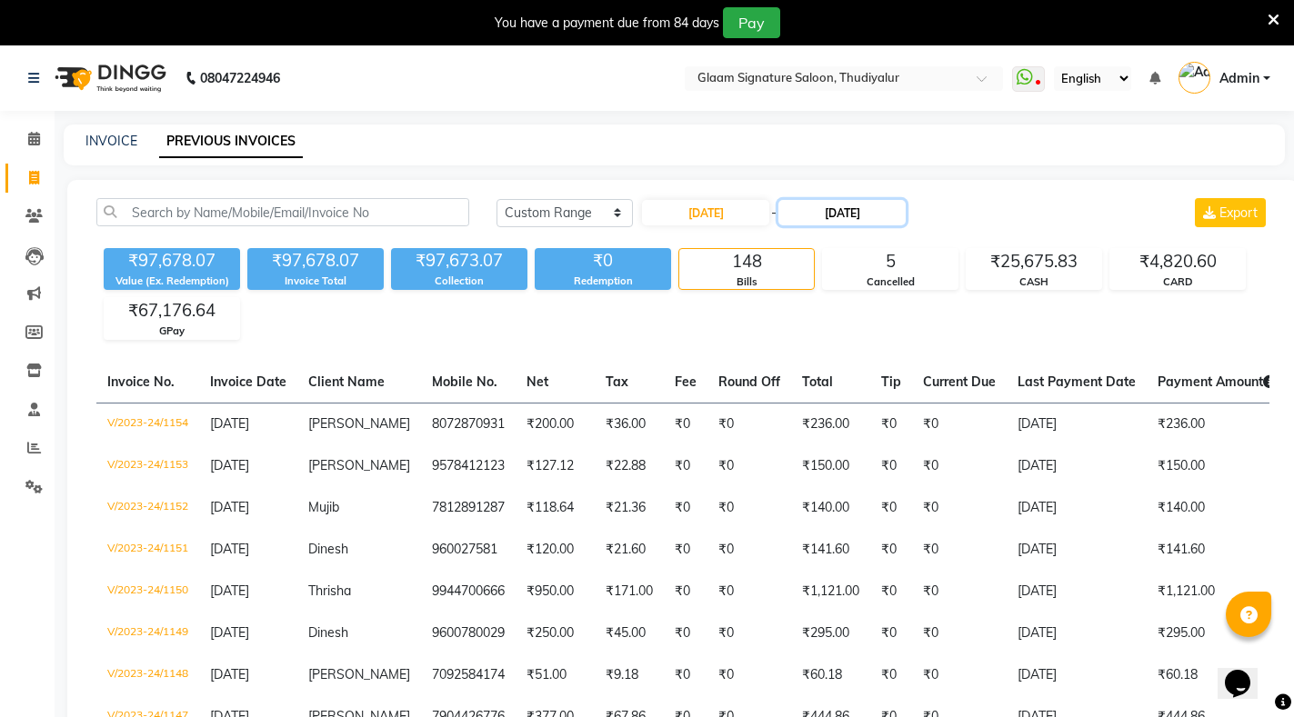
click at [838, 210] on input "[DATE]" at bounding box center [841, 212] width 127 height 25
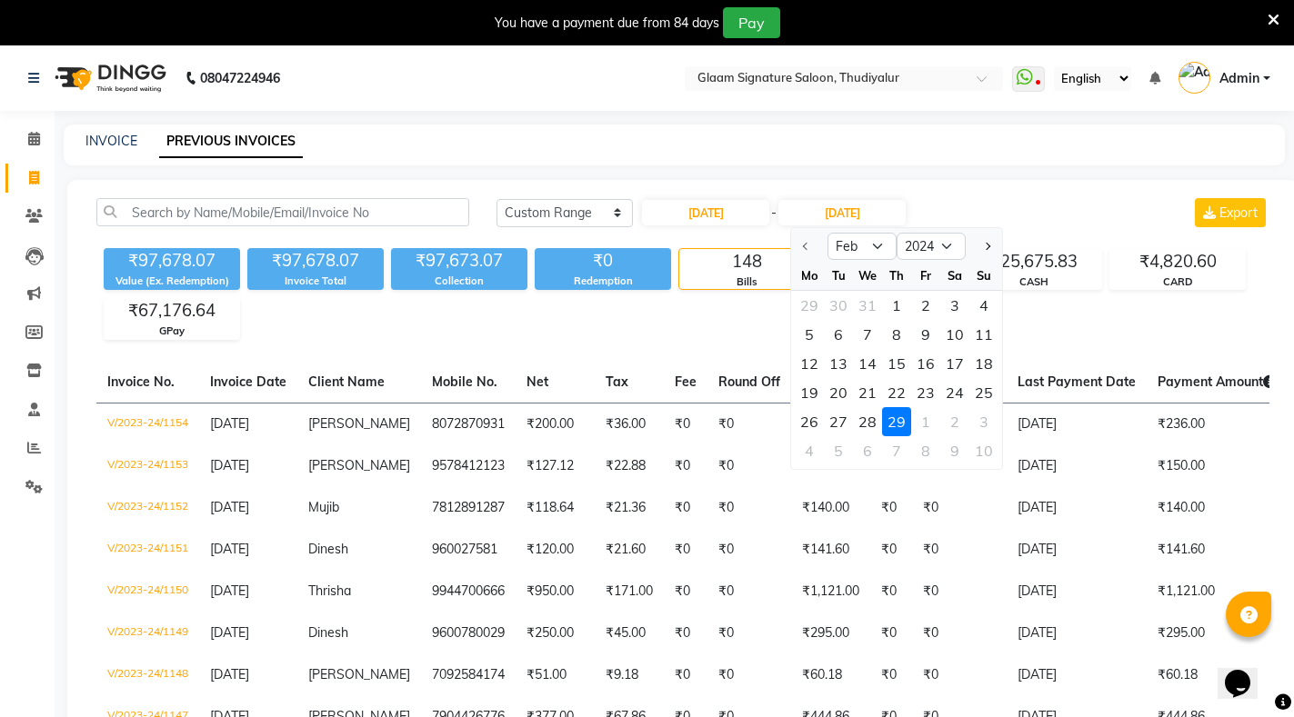
click at [900, 418] on div "29" at bounding box center [896, 421] width 29 height 29
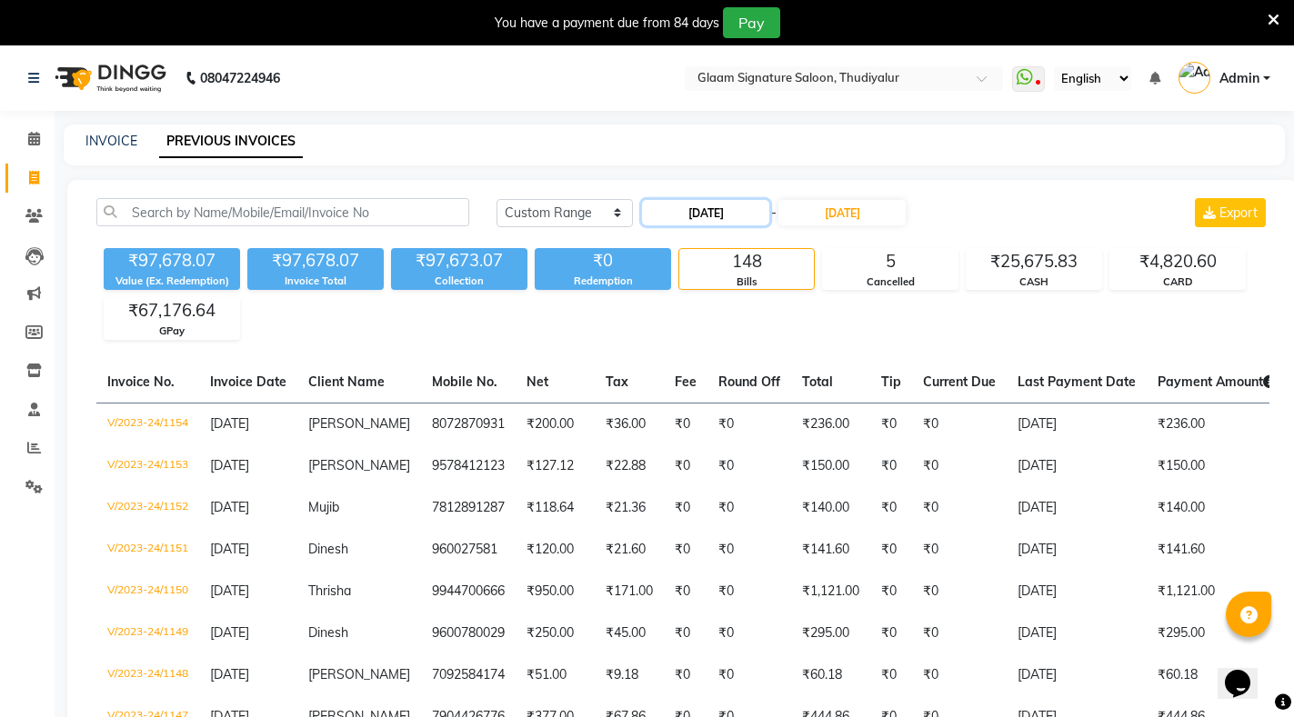
click at [701, 214] on input "[DATE]" at bounding box center [705, 212] width 127 height 25
select select "2"
select select "2024"
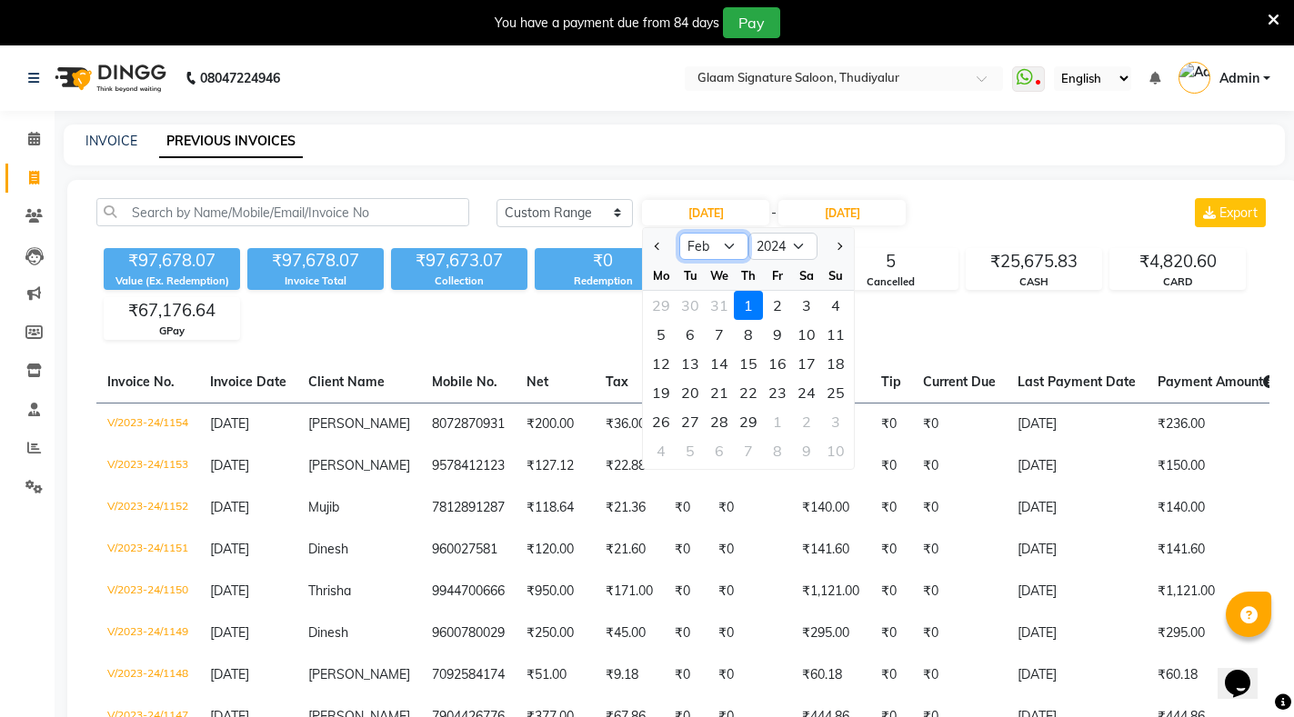
click at [723, 244] on select "Jan Feb Mar Apr May Jun [DATE] Aug Sep Oct Nov Dec" at bounding box center [713, 246] width 69 height 27
select select "3"
click at [679, 233] on select "Jan Feb Mar Apr May Jun [DATE] Aug Sep Oct Nov Dec" at bounding box center [713, 246] width 69 height 27
click at [777, 306] on div "1" at bounding box center [777, 305] width 29 height 29
type input "[DATE]"
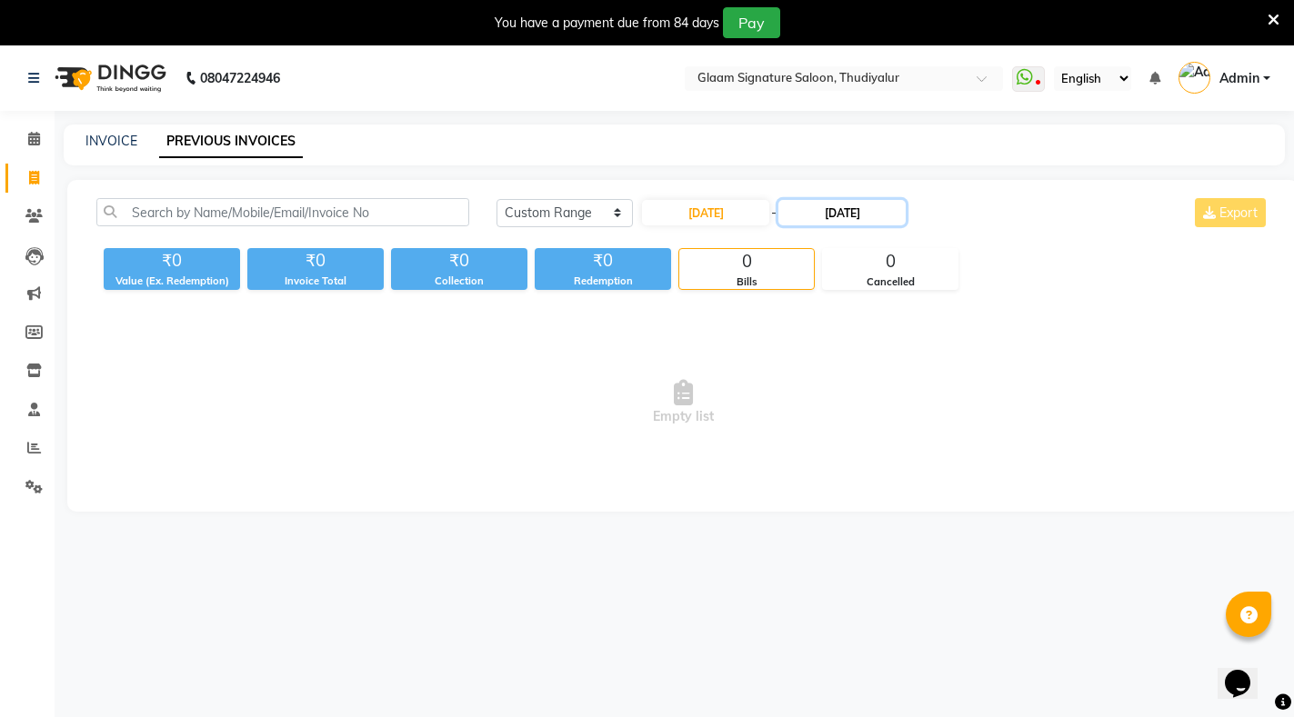
click at [849, 210] on input "[DATE]" at bounding box center [841, 212] width 127 height 25
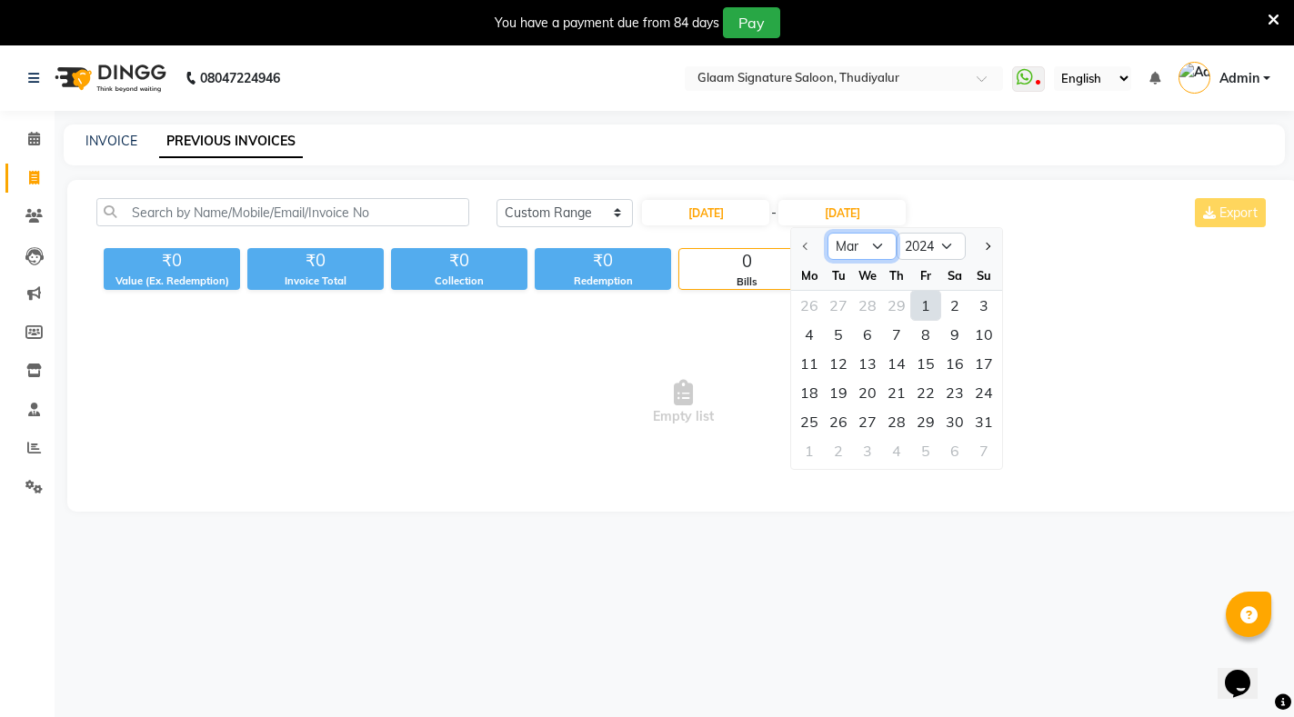
click at [876, 248] on select "Mar Apr May Jun [DATE] Aug Sep Oct Nov Dec" at bounding box center [861, 246] width 69 height 27
click at [827, 233] on select "Mar Apr May Jun [DATE] Aug Sep Oct Nov Dec" at bounding box center [861, 246] width 69 height 27
click at [986, 420] on div "31" at bounding box center [983, 421] width 29 height 29
type input "[DATE]"
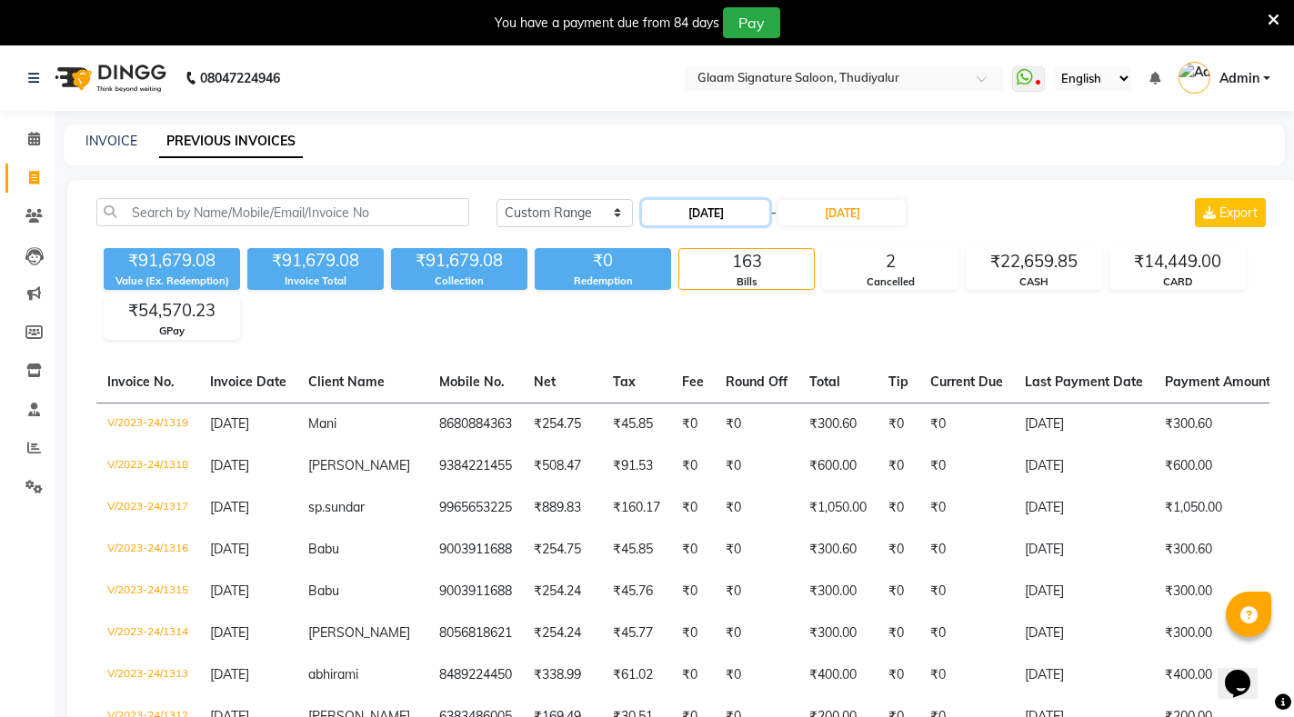
click at [716, 214] on input "[DATE]" at bounding box center [705, 212] width 127 height 25
select select "3"
select select "2024"
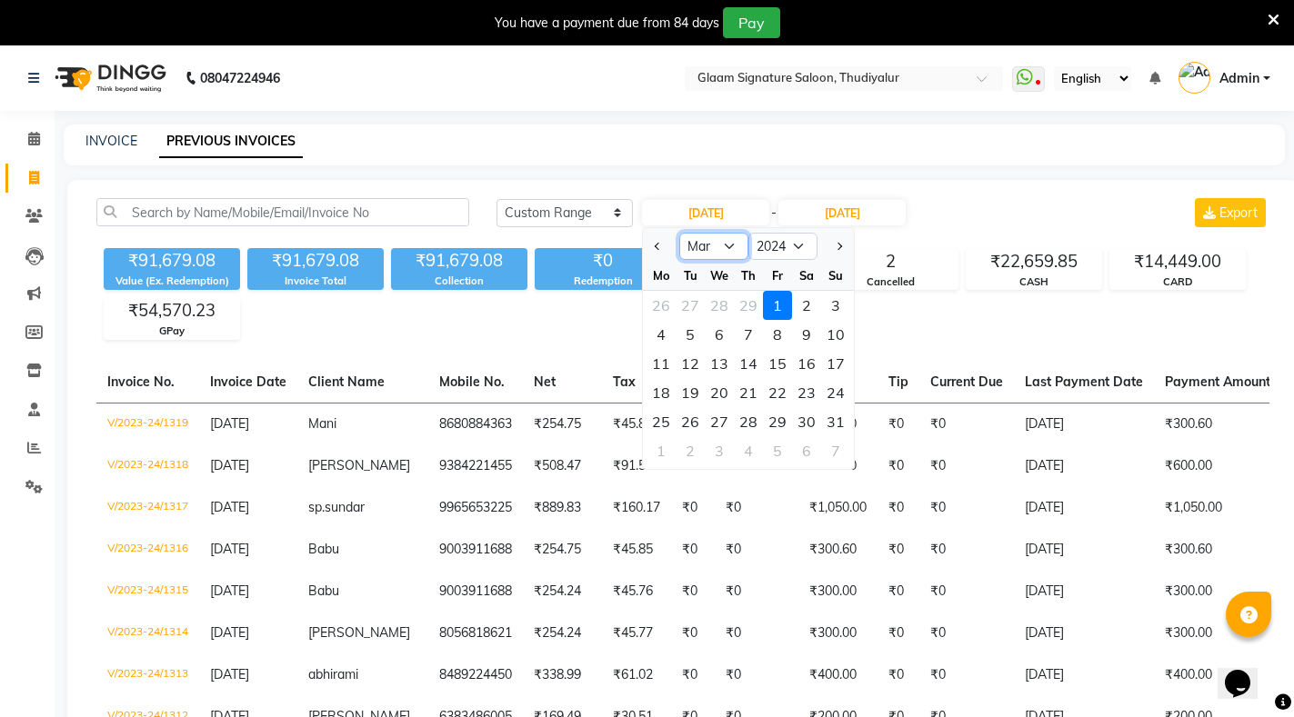
click at [725, 245] on select "Jan Feb Mar Apr May Jun [DATE] Aug Sep Oct Nov Dec" at bounding box center [713, 246] width 69 height 27
select select "4"
click at [679, 233] on select "Jan Feb Mar Apr May Jun [DATE] Aug Sep Oct Nov Dec" at bounding box center [713, 246] width 69 height 27
click at [864, 212] on input "[DATE]" at bounding box center [841, 212] width 127 height 25
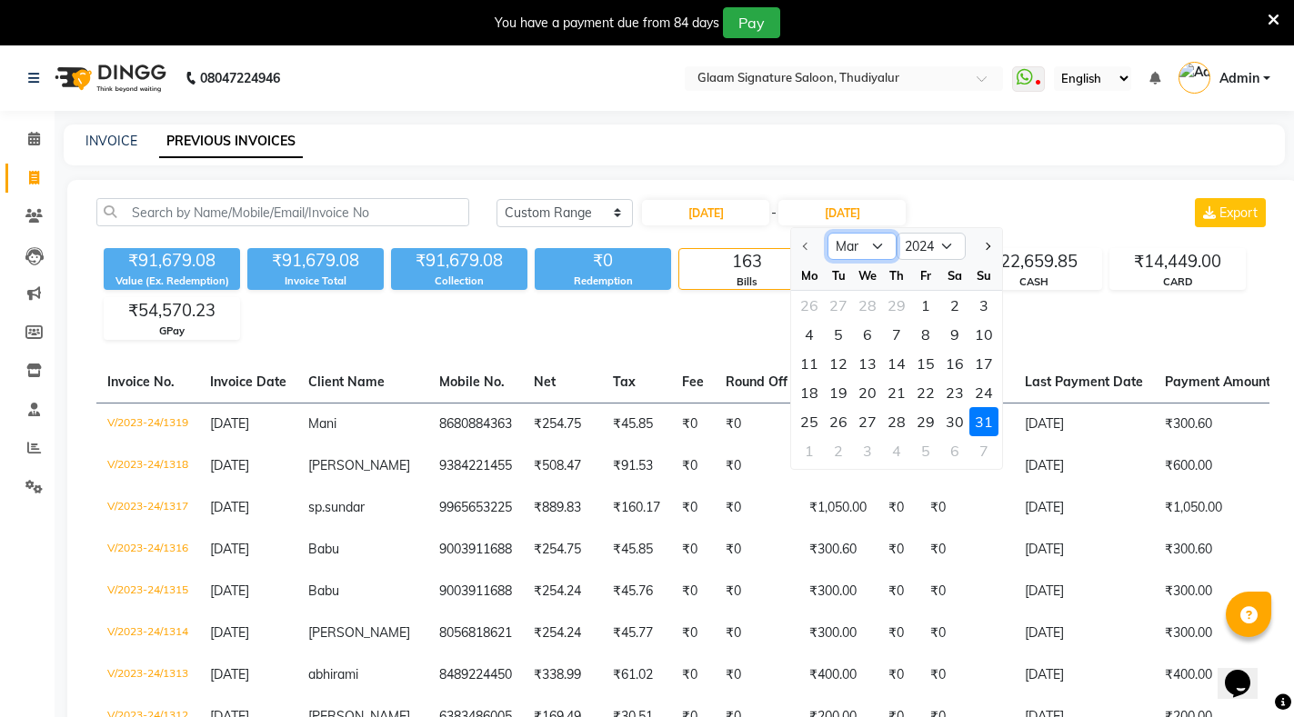
click at [882, 246] on select "Mar Apr May Jun [DATE] Aug Sep Oct Nov Dec" at bounding box center [861, 246] width 69 height 27
select select "4"
click at [827, 233] on select "Mar Apr May Jun [DATE] Aug Sep Oct Nov Dec" at bounding box center [861, 246] width 69 height 27
click at [839, 420] on div "30" at bounding box center [838, 421] width 29 height 29
type input "[DATE]"
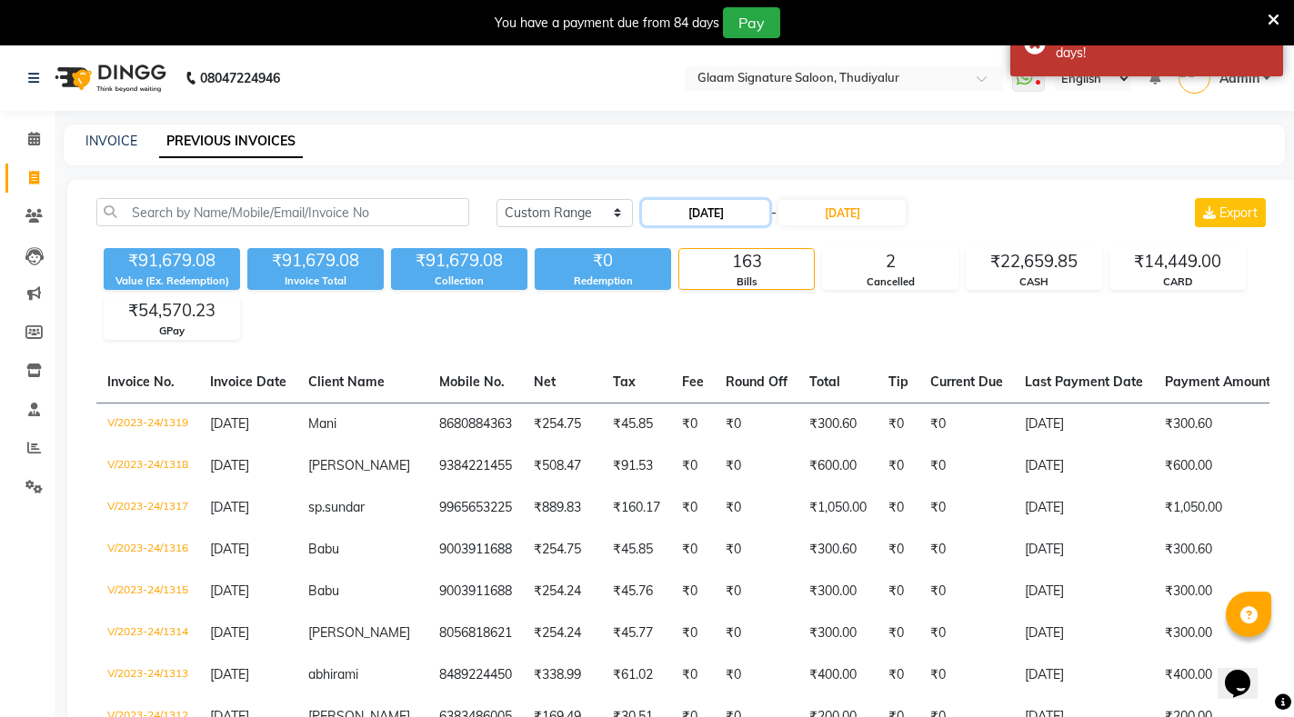
click at [727, 208] on input "[DATE]" at bounding box center [705, 212] width 127 height 25
select select "3"
select select "2024"
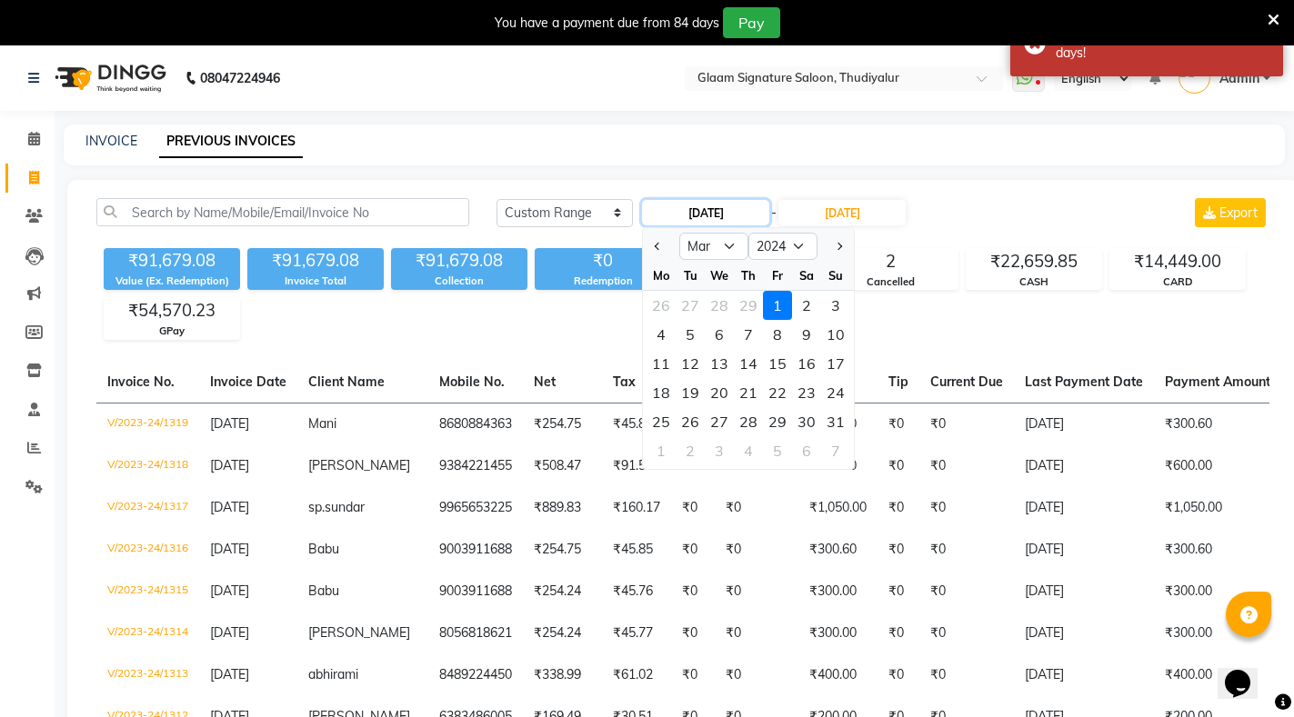
click at [723, 207] on input "[DATE]" at bounding box center [705, 212] width 127 height 25
click at [720, 218] on input "[DATE]" at bounding box center [705, 212] width 127 height 25
click at [719, 240] on select "Jan Feb Mar Apr May Jun [DATE] Aug Sep Oct Nov Dec" at bounding box center [713, 246] width 69 height 27
select select "4"
click at [679, 233] on select "Jan Feb Mar Apr May Jun [DATE] Aug Sep Oct Nov Dec" at bounding box center [713, 246] width 69 height 27
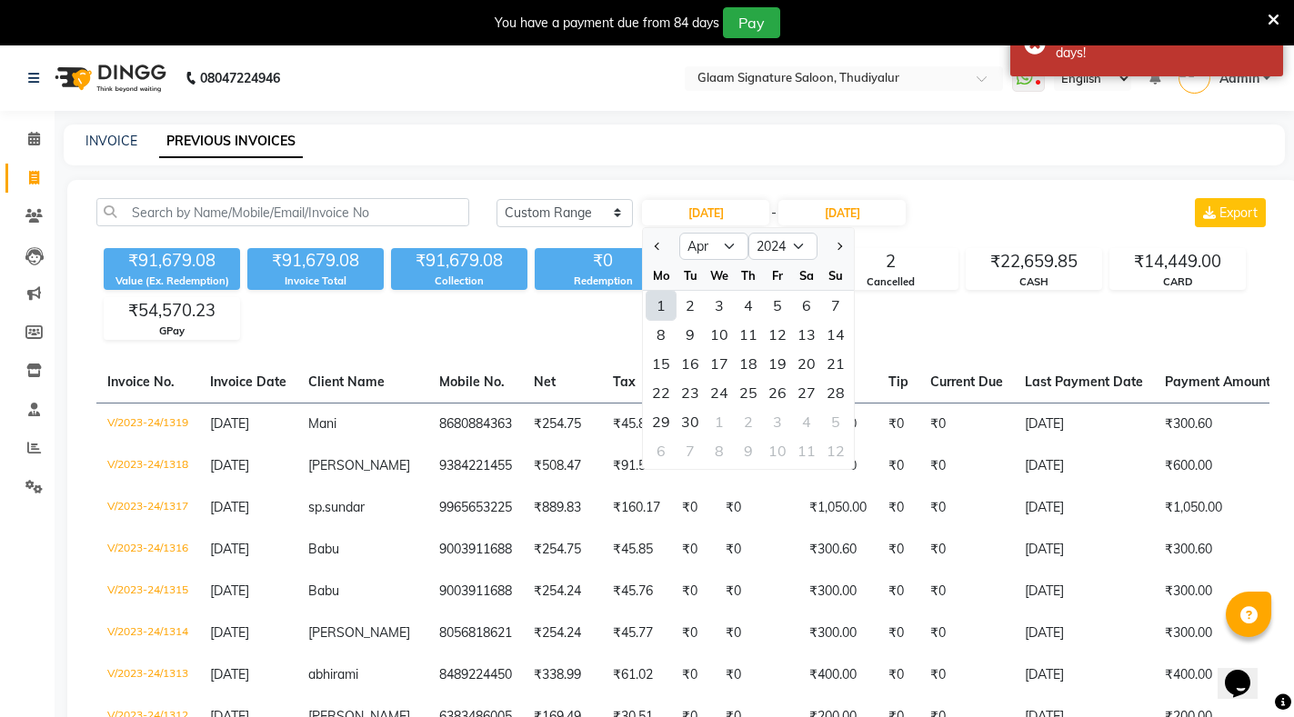
click at [667, 301] on div "1" at bounding box center [660, 305] width 29 height 29
type input "[DATE]"
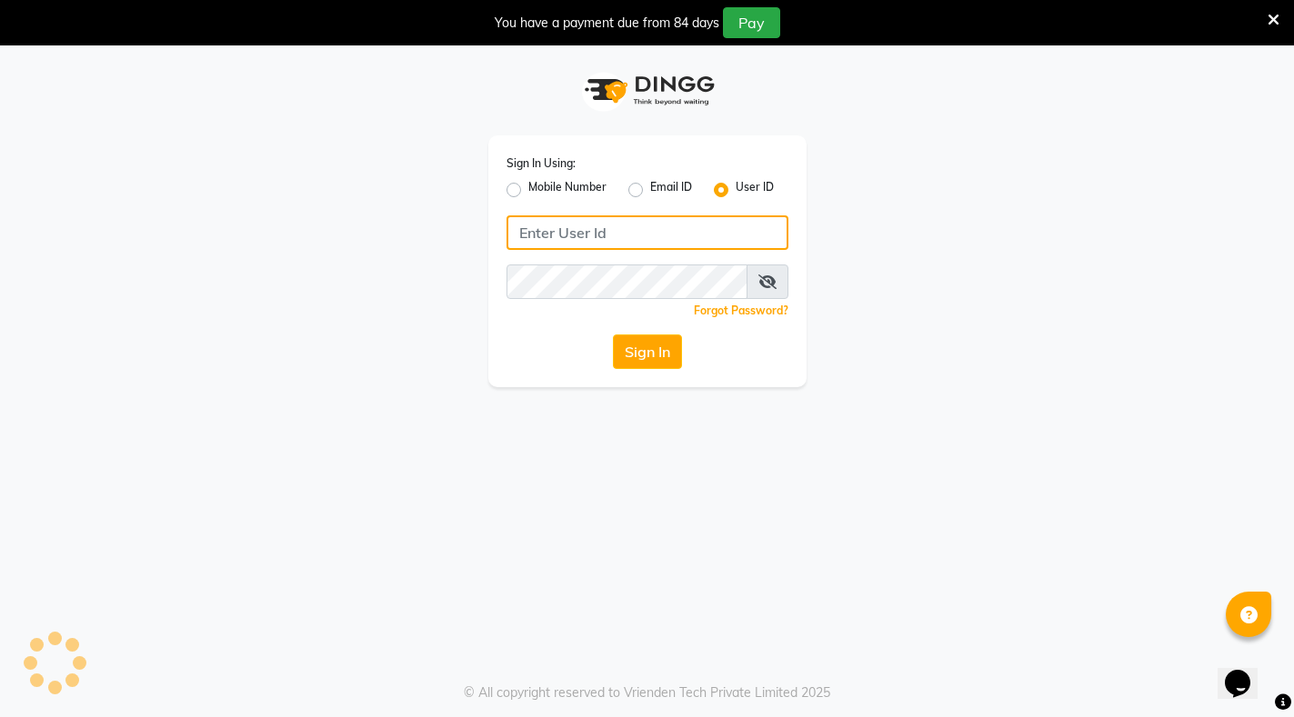
type input "glaamsalon"
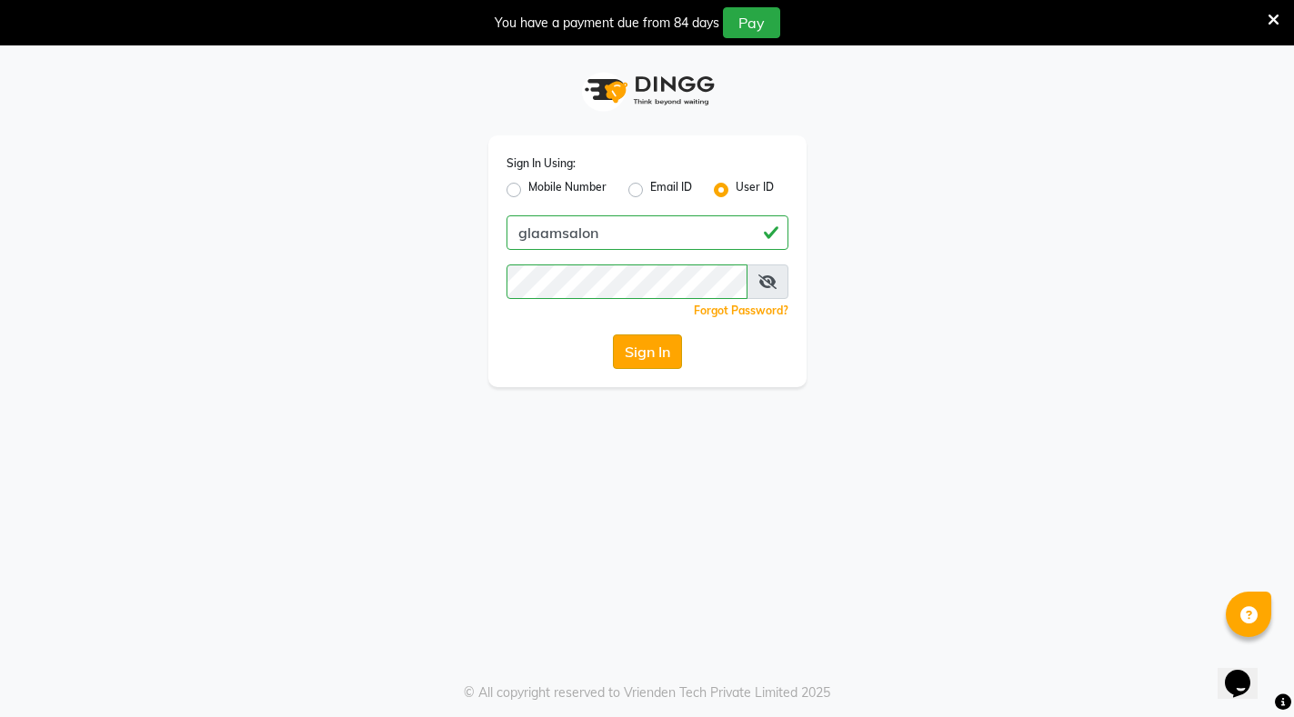
click at [656, 355] on button "Sign In" at bounding box center [647, 352] width 69 height 35
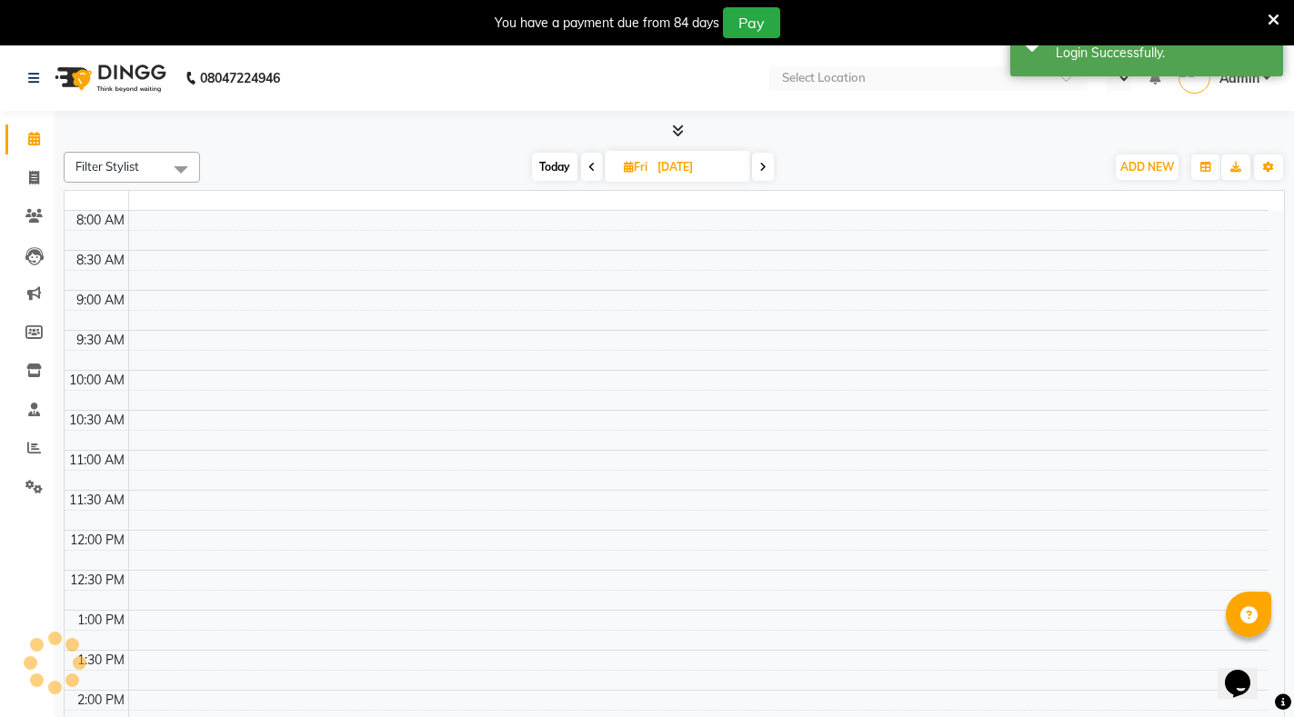
select select "en"
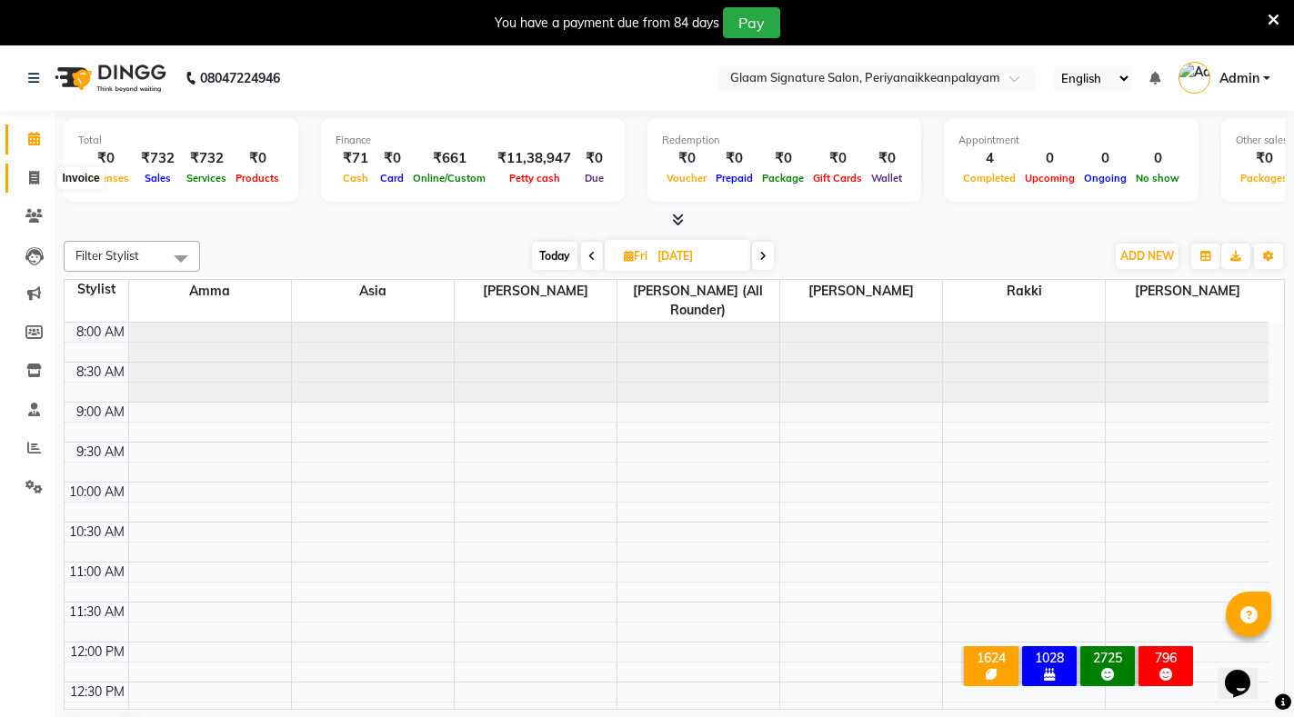
click at [41, 175] on span at bounding box center [34, 178] width 32 height 21
select select "service"
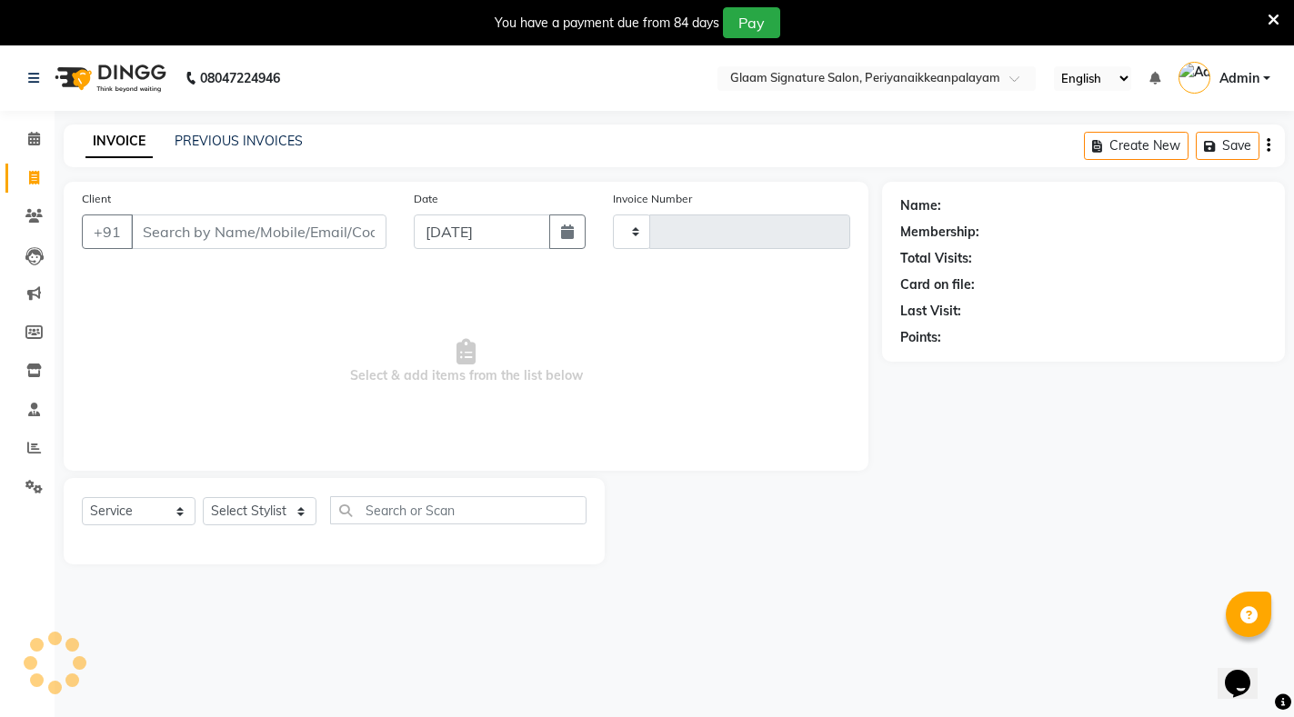
type input "0960"
select select "4039"
click at [230, 129] on div "INVOICE PREVIOUS INVOICES Create New Save" at bounding box center [674, 146] width 1221 height 43
click at [234, 140] on link "PREVIOUS INVOICES" at bounding box center [239, 141] width 128 height 16
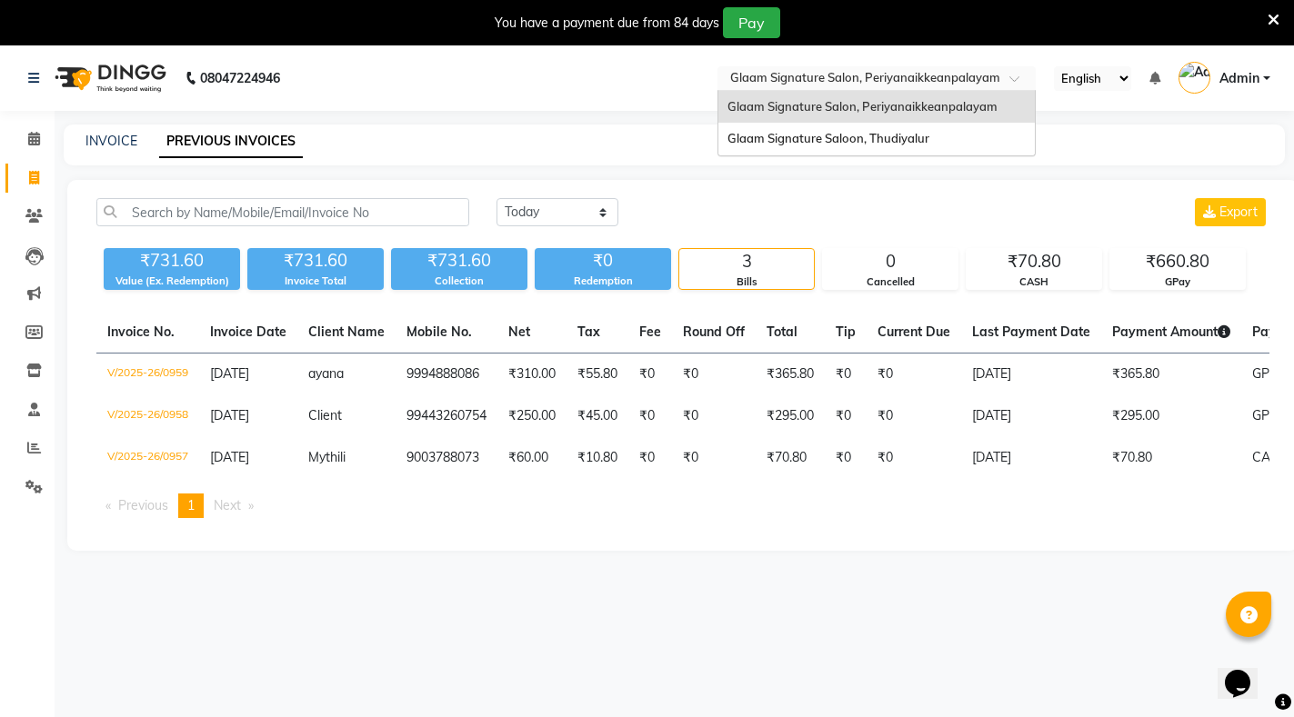
click at [932, 66] on div "Select Location × Glaam Signature Salon, Periyanaikkeanpalayam" at bounding box center [876, 78] width 318 height 25
click at [884, 136] on span "Glaam Signature Saloon, Thudiyalur" at bounding box center [828, 138] width 202 height 15
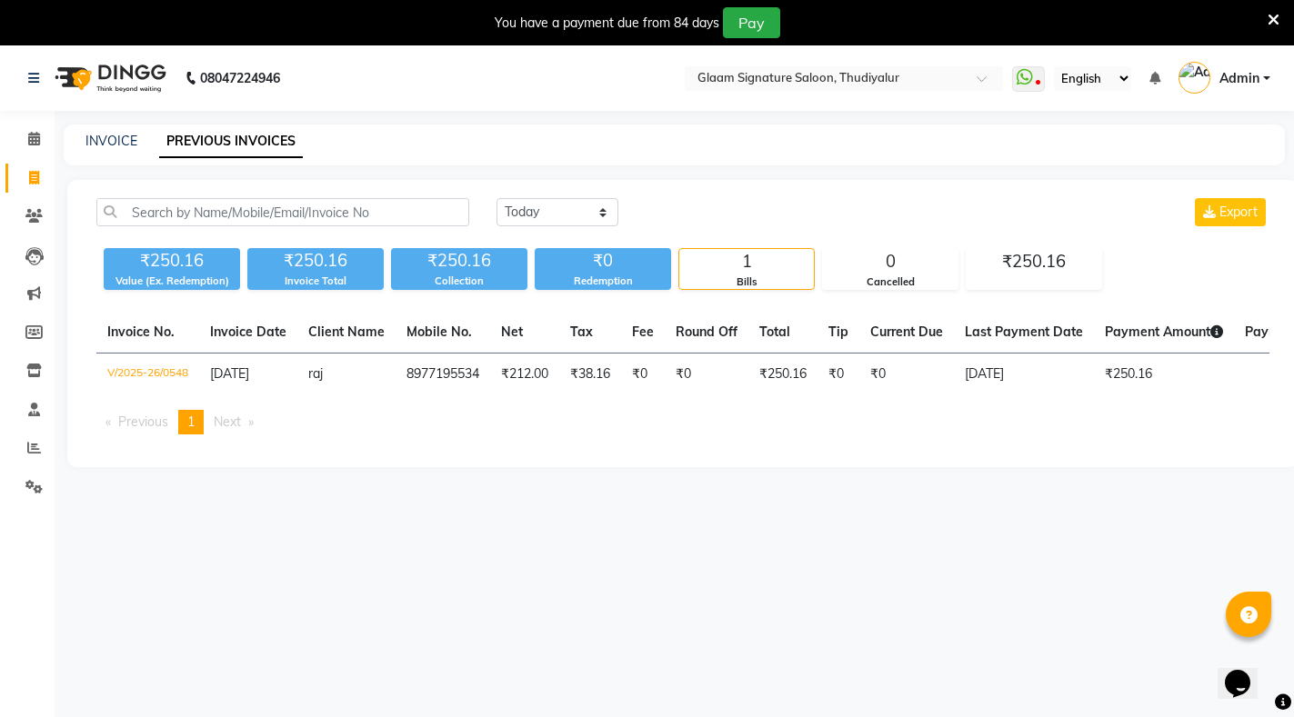
click at [33, 177] on icon at bounding box center [34, 178] width 10 height 14
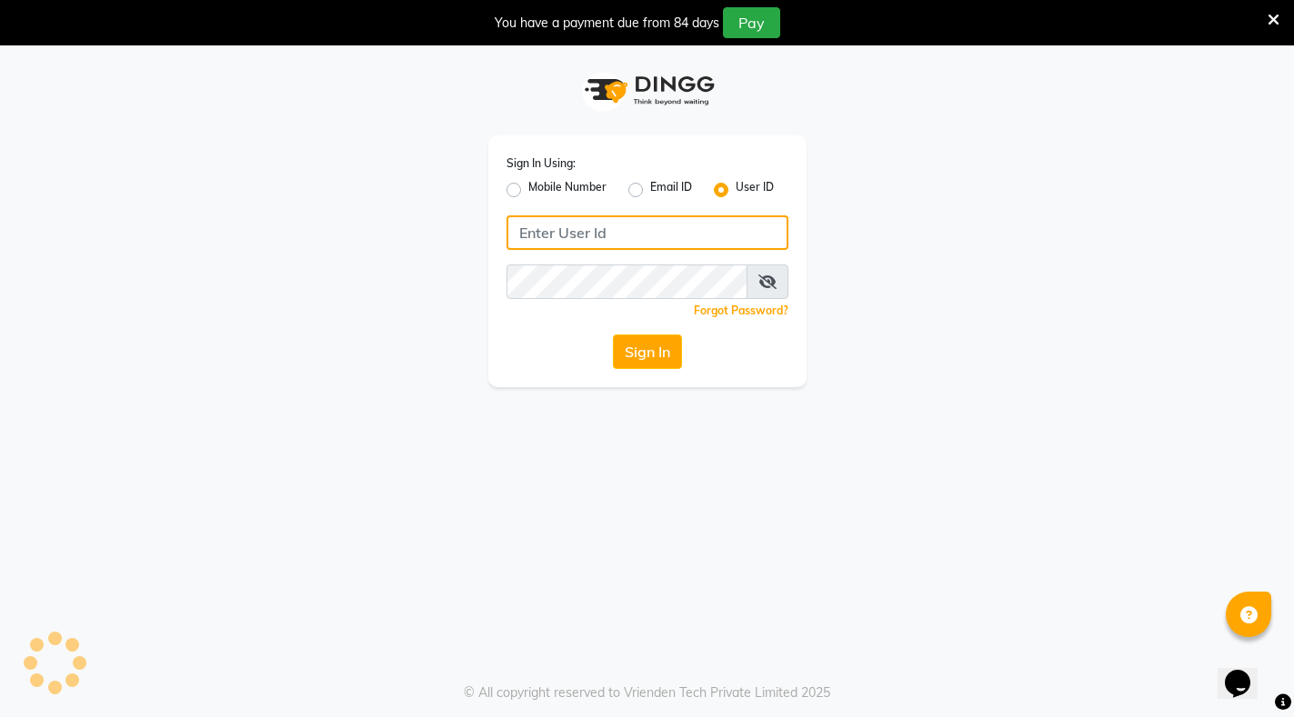
type input "glaamsalon"
